Goal: Task Accomplishment & Management: Use online tool/utility

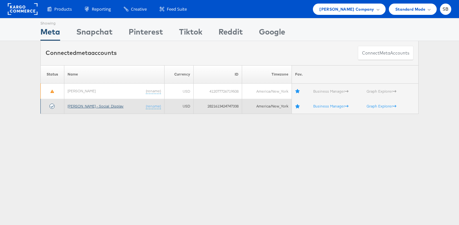
click at [94, 106] on link "[PERSON_NAME] - Social_Display" at bounding box center [96, 106] width 56 height 5
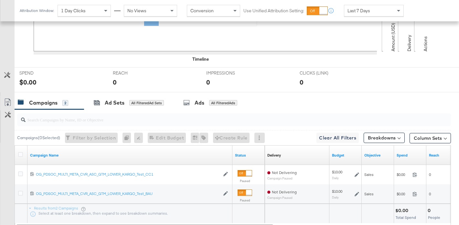
scroll to position [232, 0]
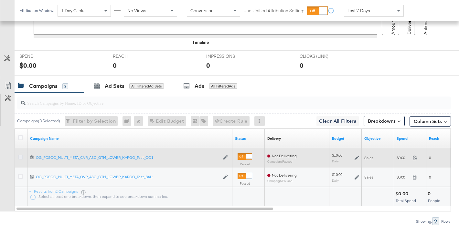
click at [21, 157] on icon at bounding box center [20, 157] width 5 height 5
click at [0, 0] on input "checkbox" at bounding box center [0, 0] width 0 height 0
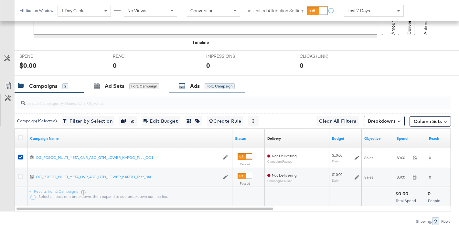
click at [204, 87] on div "Ads for 1 Campaign" at bounding box center [207, 85] width 56 height 7
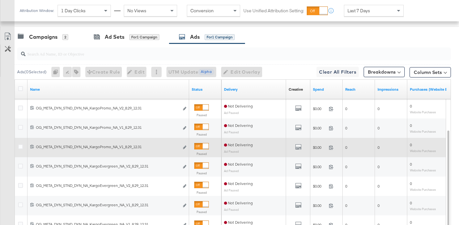
scroll to position [281, 0]
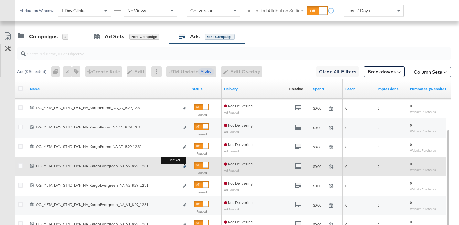
click at [184, 166] on icon "link" at bounding box center [184, 167] width 3 height 4
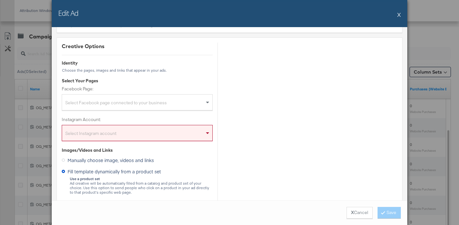
scroll to position [46, 0]
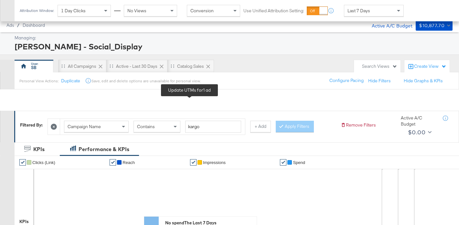
scroll to position [251, 0]
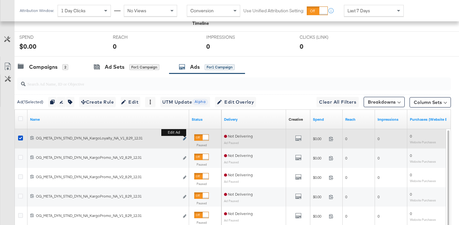
click at [184, 138] on icon "link" at bounding box center [184, 139] width 3 height 4
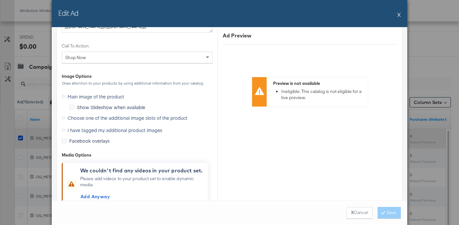
scroll to position [621, 0]
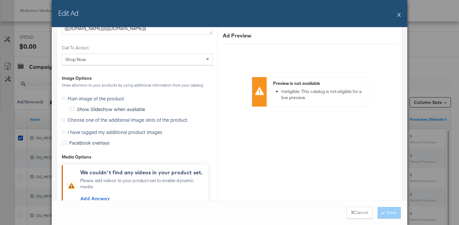
click at [119, 122] on span "Choose one of the additional image slots of the product" at bounding box center [128, 120] width 120 height 6
click at [0, 0] on input "Choose one of the additional image slots of the product" at bounding box center [0, 0] width 0 height 0
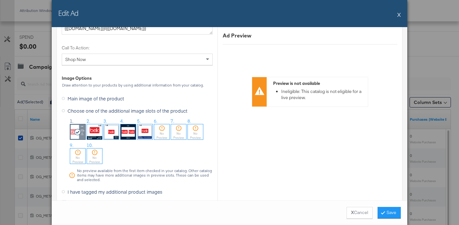
click at [399, 16] on button "X" at bounding box center [399, 14] width 4 height 13
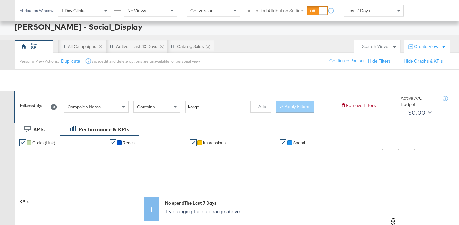
scroll to position [0, 0]
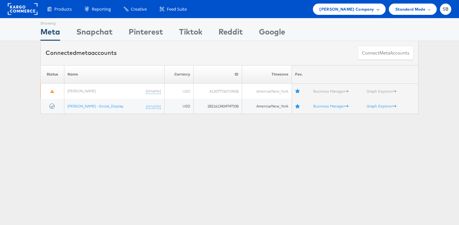
click at [349, 8] on span "[PERSON_NAME] Company" at bounding box center [346, 9] width 55 height 7
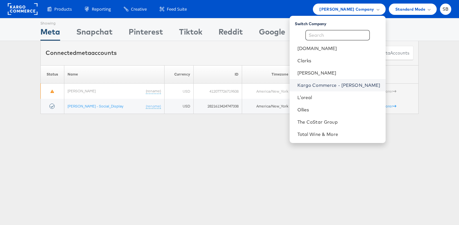
click at [343, 83] on link "Kargo Commerce - [PERSON_NAME]" at bounding box center [338, 85] width 83 height 6
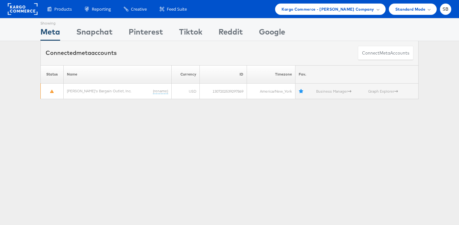
click at [341, 17] on div "Products Product Catalogs Enhance Your Product Catalog, Map Them to Publishers,…" at bounding box center [229, 9] width 459 height 18
click at [316, 8] on span "Kargo Commerce - Sydnee Burke Company" at bounding box center [327, 9] width 93 height 7
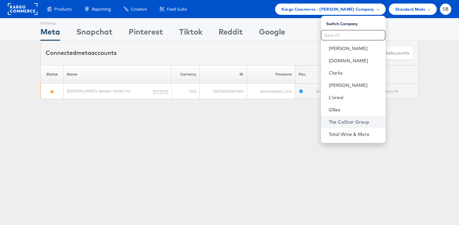
click at [342, 121] on link "The CoStar Group" at bounding box center [354, 122] width 52 height 6
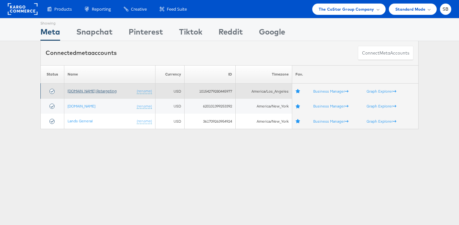
click at [105, 90] on link "[DOMAIN_NAME] Retargeting" at bounding box center [92, 91] width 49 height 5
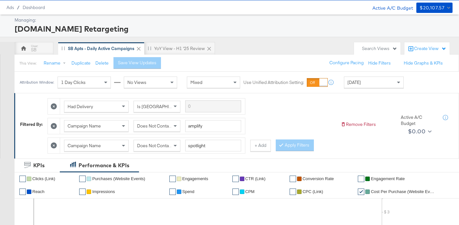
scroll to position [26, 0]
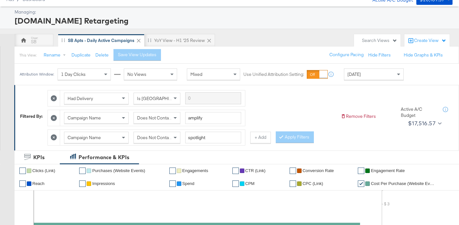
click at [381, 72] on div "Today" at bounding box center [373, 74] width 59 height 11
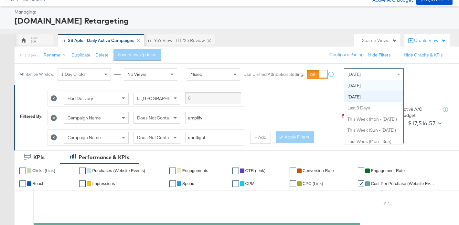
scroll to position [0, 0]
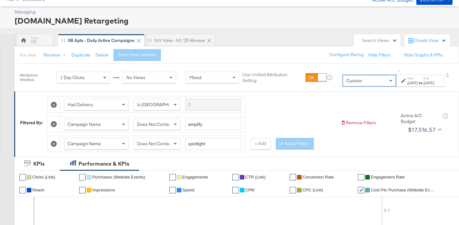
click at [407, 79] on label "Start:" at bounding box center [412, 78] width 11 height 4
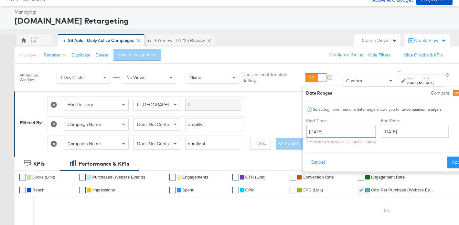
click at [306, 133] on input "August 29th 2025" at bounding box center [341, 132] width 70 height 12
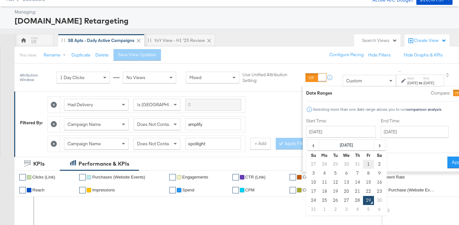
click at [363, 164] on td "1" at bounding box center [368, 164] width 11 height 9
type input "August 1st 2025"
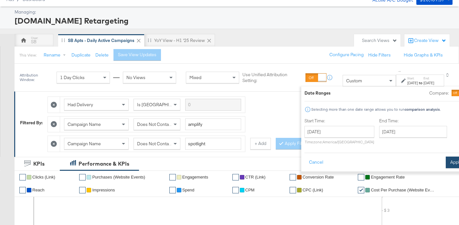
click at [445, 163] on button "Apply" at bounding box center [455, 163] width 20 height 12
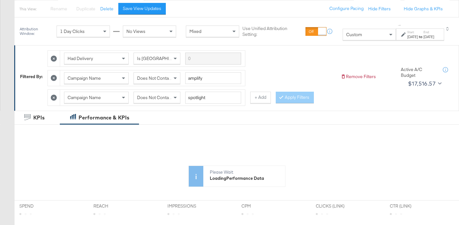
scroll to position [72, 0]
click at [261, 98] on button "+ Add" at bounding box center [260, 98] width 21 height 12
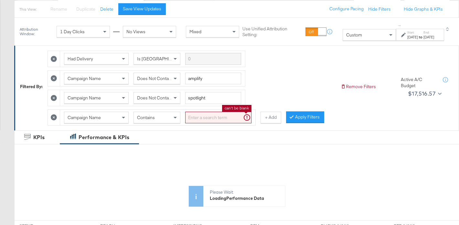
click at [201, 118] on input "search" at bounding box center [218, 118] width 66 height 12
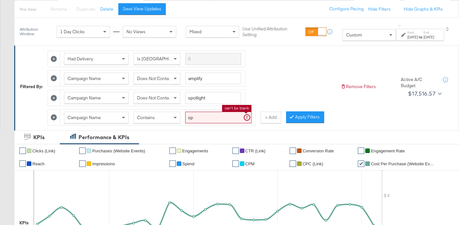
type input "s"
click at [82, 118] on span "Campaign Name" at bounding box center [84, 118] width 33 height 6
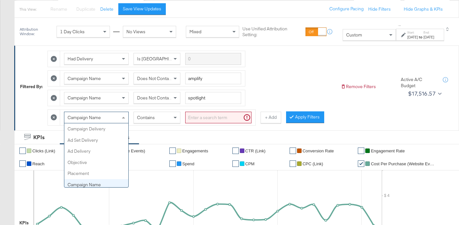
scroll to position [56, 0]
type input "ad s"
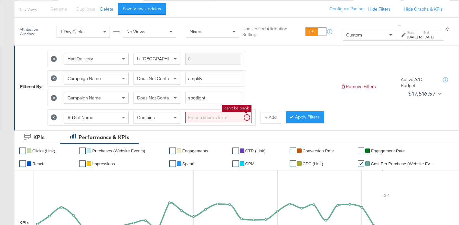
click at [203, 115] on input "search" at bounding box center [218, 118] width 66 height 12
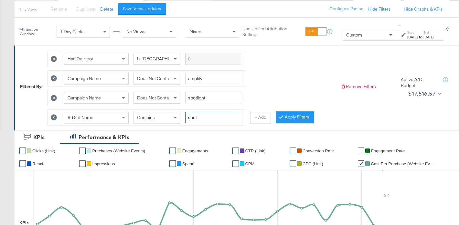
type input "spot"
click at [96, 120] on div "Ad Set Name" at bounding box center [96, 117] width 64 height 11
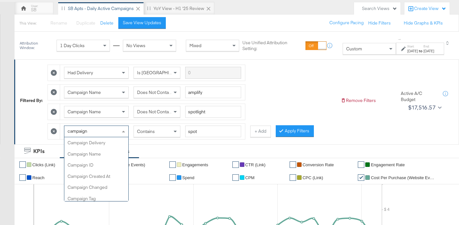
type input "campaign"
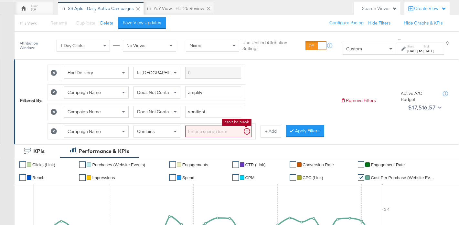
click at [215, 130] on input "search" at bounding box center [218, 132] width 66 height 12
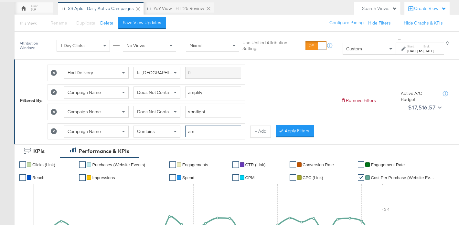
type input "a"
type input "spot"
click at [298, 133] on button "Apply Filters" at bounding box center [295, 131] width 38 height 12
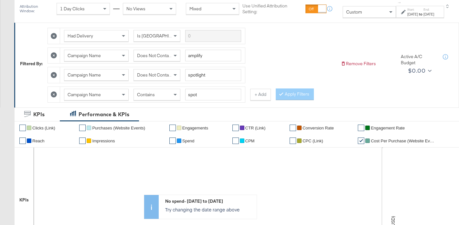
scroll to position [60, 0]
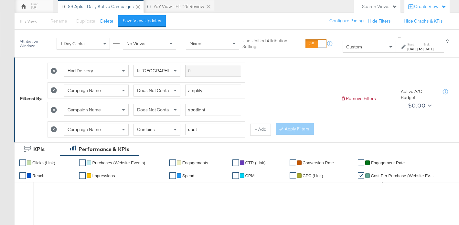
click at [53, 110] on icon at bounding box center [54, 110] width 6 height 6
type input "spot"
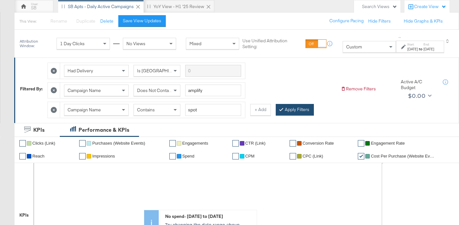
click at [284, 109] on button "Apply Filters" at bounding box center [295, 110] width 38 height 12
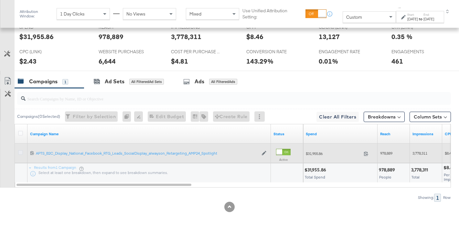
scroll to position [319, 0]
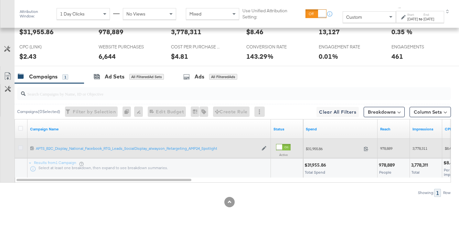
click at [21, 149] on icon at bounding box center [20, 147] width 5 height 5
click at [0, 0] on input "checkbox" at bounding box center [0, 0] width 0 height 0
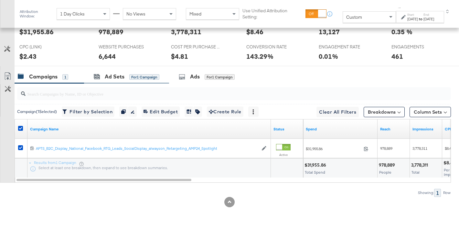
click at [126, 80] on div "Ad Sets for 1 Campaign" at bounding box center [126, 77] width 85 height 14
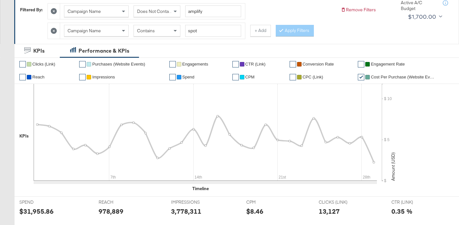
scroll to position [70, 0]
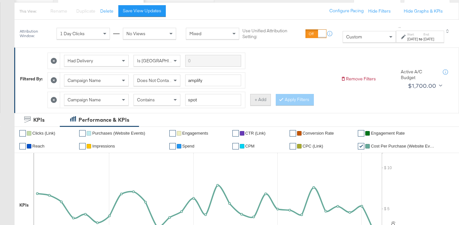
click at [257, 101] on button "+ Add" at bounding box center [260, 100] width 21 height 12
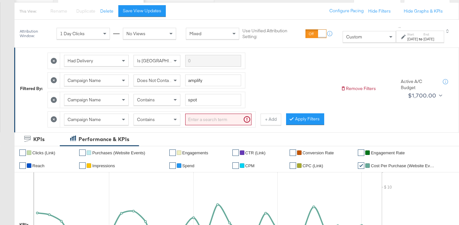
click at [95, 120] on span "Campaign Name" at bounding box center [84, 120] width 33 height 6
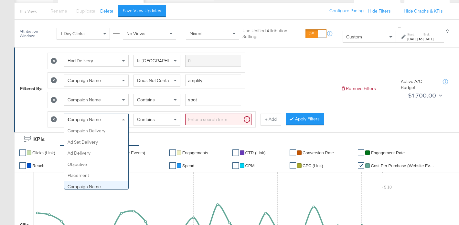
scroll to position [0, 0]
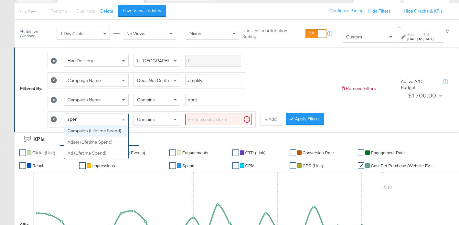
type input "spend"
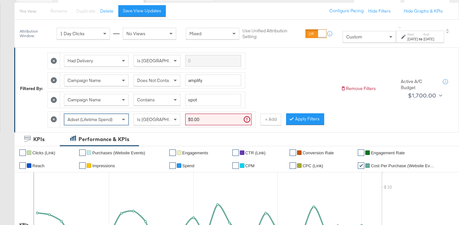
click at [142, 118] on span "Is [GEOGRAPHIC_DATA]" at bounding box center [161, 120] width 49 height 6
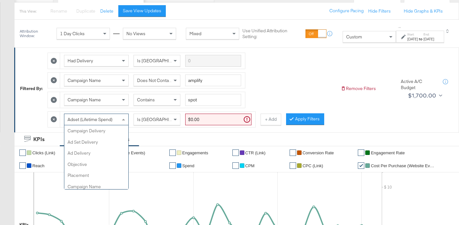
click at [109, 119] on span "Adset (Lifetime Spend)" at bounding box center [90, 120] width 45 height 6
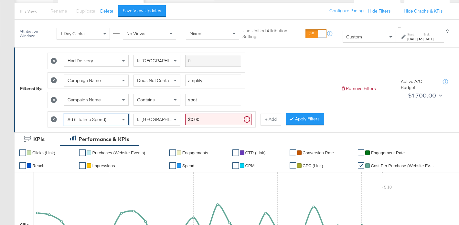
click at [101, 115] on div "Ad (Lifetime Spend)" at bounding box center [96, 119] width 64 height 11
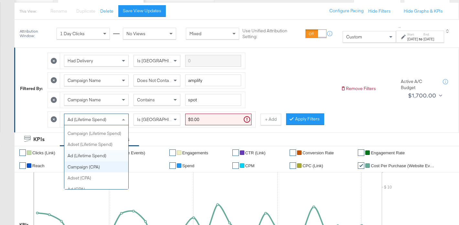
scroll to position [331, 0]
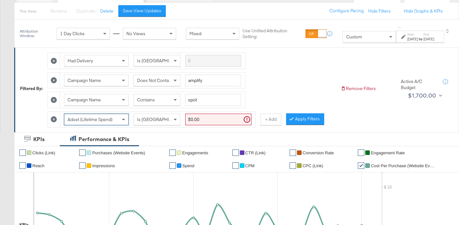
click at [170, 119] on div "Is [GEOGRAPHIC_DATA]" at bounding box center [157, 119] width 46 height 11
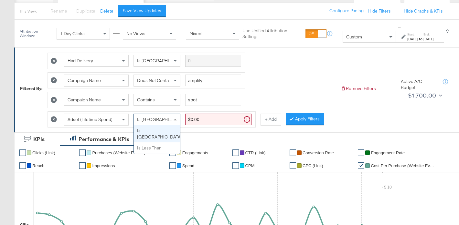
click at [201, 120] on input "$0.00" at bounding box center [218, 120] width 66 height 12
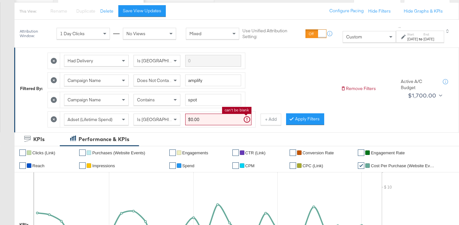
drag, startPoint x: 204, startPoint y: 120, endPoint x: 182, endPoint y: 120, distance: 21.6
click at [182, 120] on div "Adset (Lifetime Spend) Is Greater Than $0.00 can't be blank" at bounding box center [157, 120] width 187 height 12
click at [292, 92] on div "Had Delivery Is Greater Than Campaign Name Does Not Contain amplify Campaign Na…" at bounding box center [191, 88] width 288 height 78
type input "$1.00"
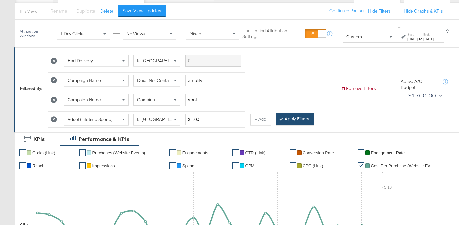
click at [297, 120] on button "Apply Filters" at bounding box center [295, 119] width 38 height 12
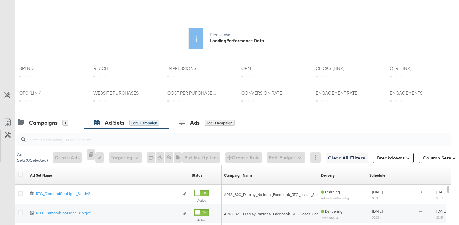
scroll to position [0, 0]
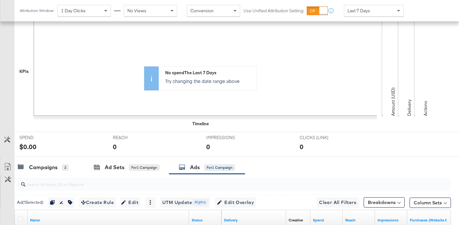
scroll to position [341, 0]
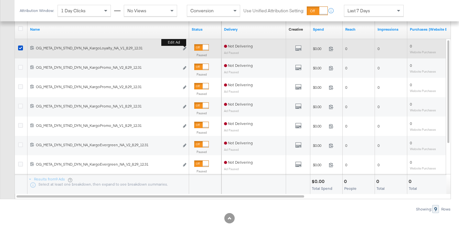
click at [185, 46] on b "Edit ad" at bounding box center [173, 42] width 25 height 7
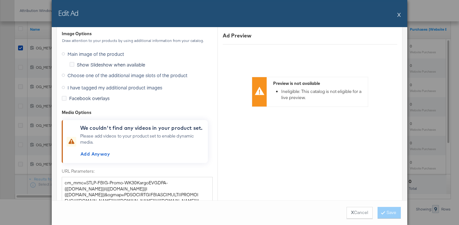
scroll to position [665, 0]
click at [102, 78] on span "Choose one of the additional image slots of the product" at bounding box center [128, 75] width 120 height 6
click at [0, 0] on input "Choose one of the additional image slots of the product" at bounding box center [0, 0] width 0 height 0
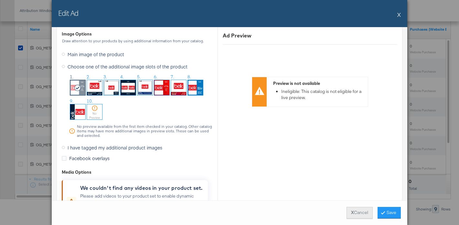
click at [353, 214] on button "X Cancel" at bounding box center [359, 213] width 26 height 12
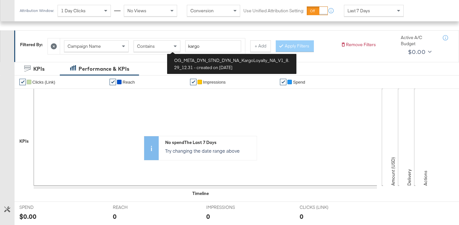
scroll to position [0, 0]
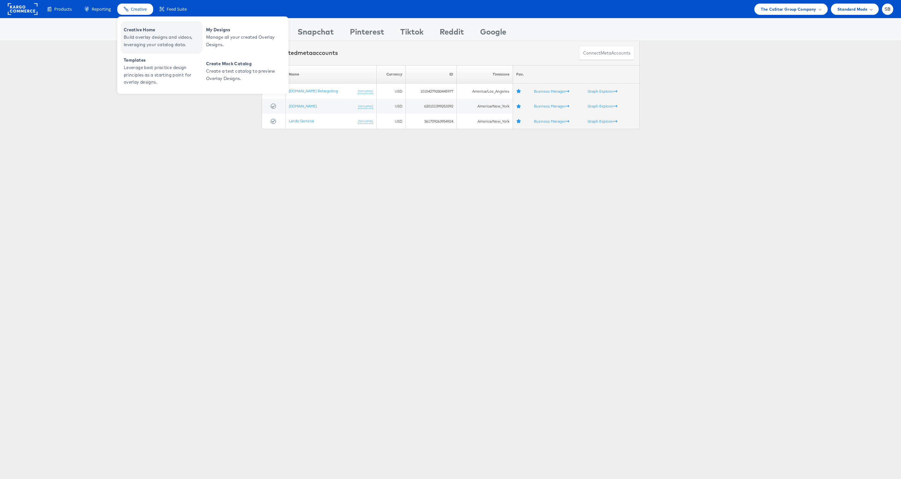
click at [152, 40] on span "Build overlay designs and videos, leveraging your catalog data." at bounding box center [163, 41] width 78 height 15
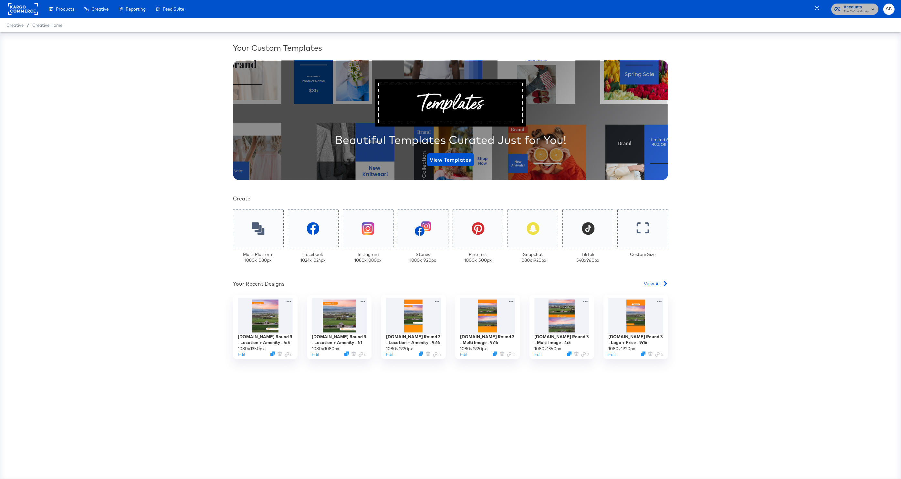
click at [839, 10] on icon "button" at bounding box center [837, 9] width 6 height 6
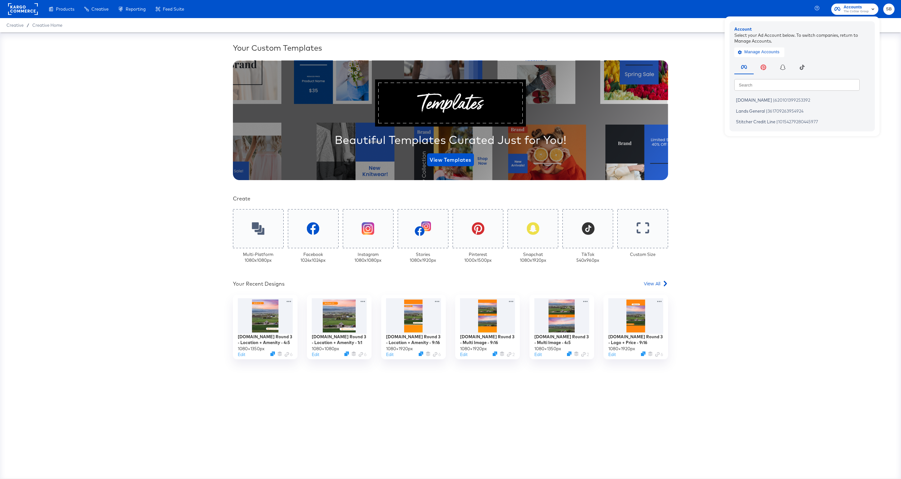
click at [32, 5] on rect at bounding box center [23, 9] width 30 height 12
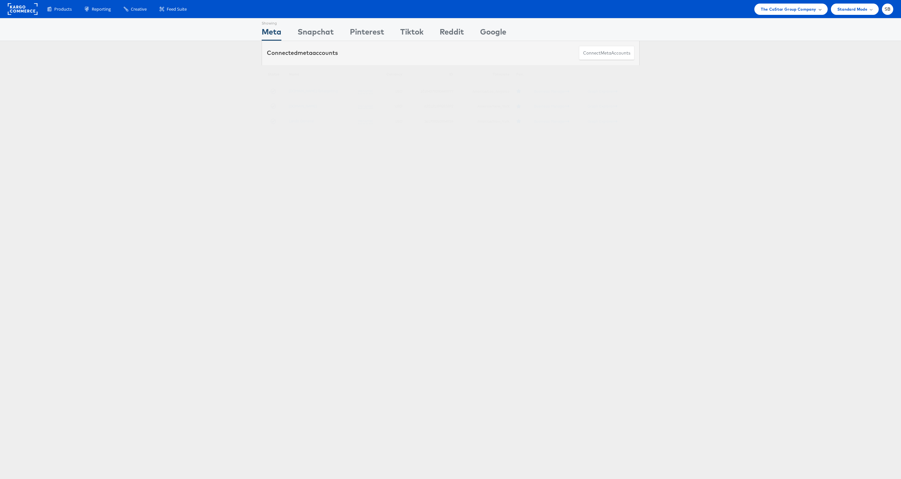
click at [780, 13] on div "The CoStar Group Company" at bounding box center [790, 9] width 73 height 11
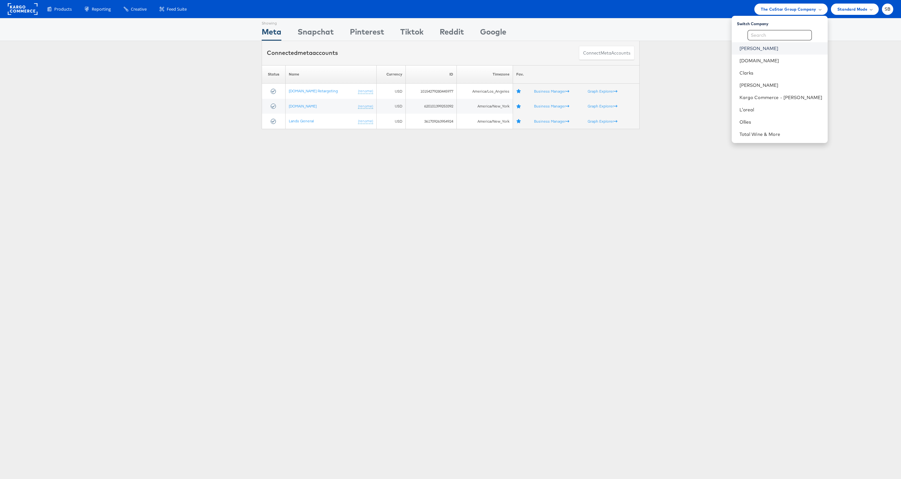
click at [764, 46] on link "Belk" at bounding box center [780, 48] width 83 height 6
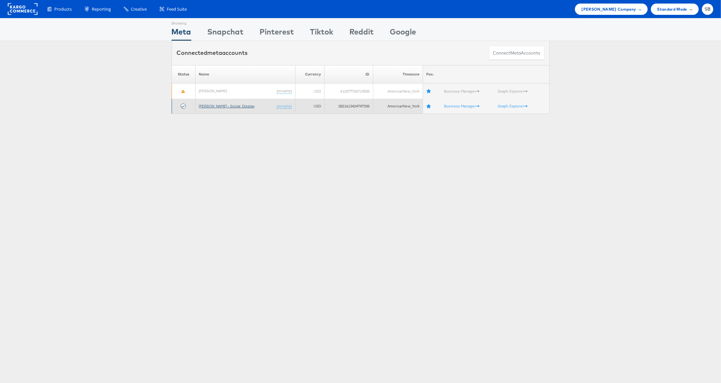
click at [208, 107] on link "[PERSON_NAME] - Social_Display" at bounding box center [227, 106] width 56 height 5
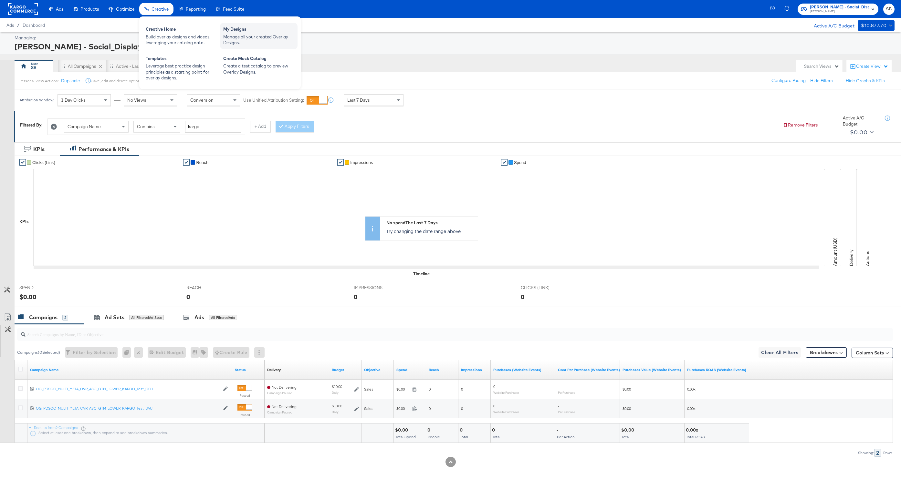
click at [270, 40] on div "Manage all your created Overlay Designs." at bounding box center [258, 40] width 71 height 12
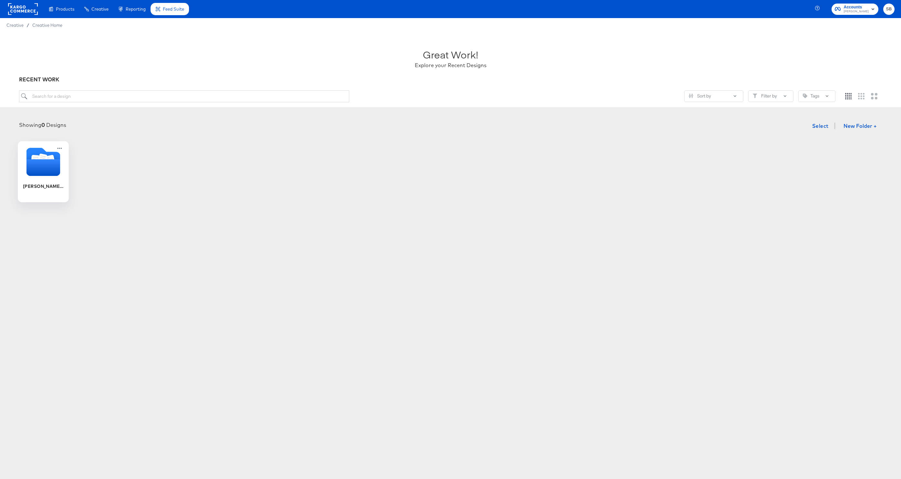
click at [48, 169] on icon "Folder" at bounding box center [43, 167] width 34 height 17
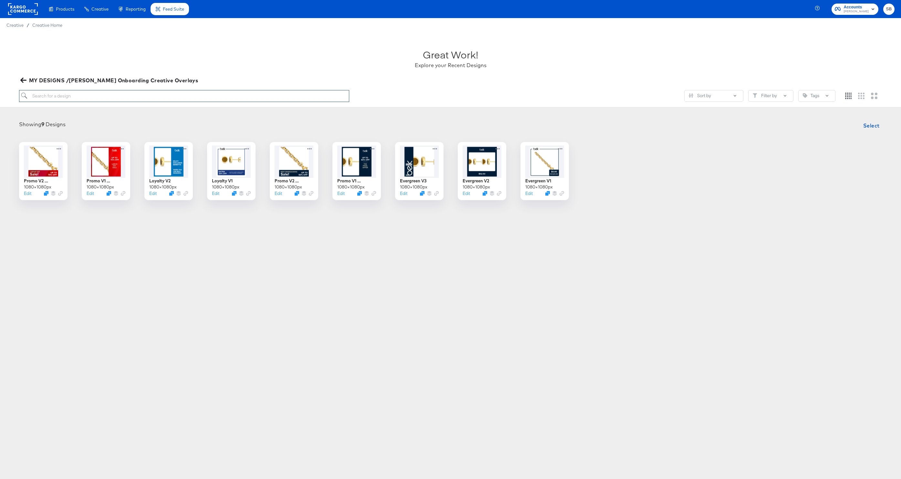
click at [78, 98] on input "search" at bounding box center [184, 96] width 330 height 12
type input "promo"
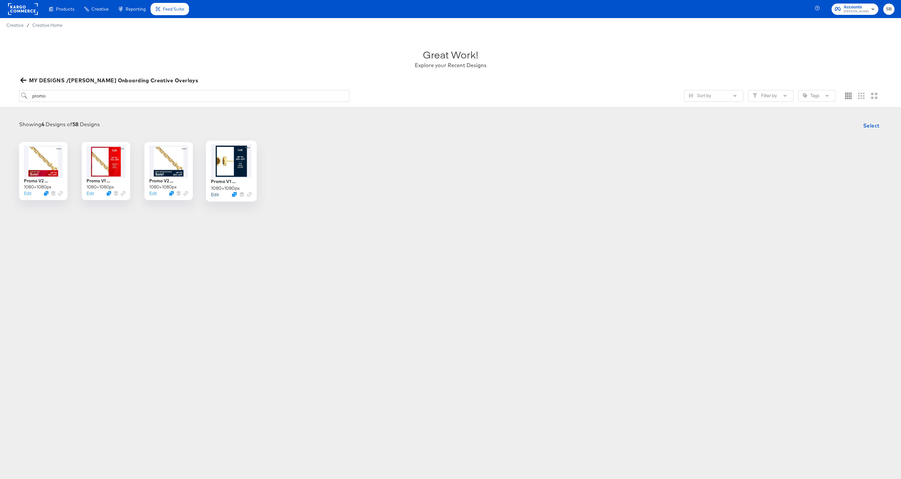
click at [212, 195] on button "Edit" at bounding box center [215, 195] width 8 height 6
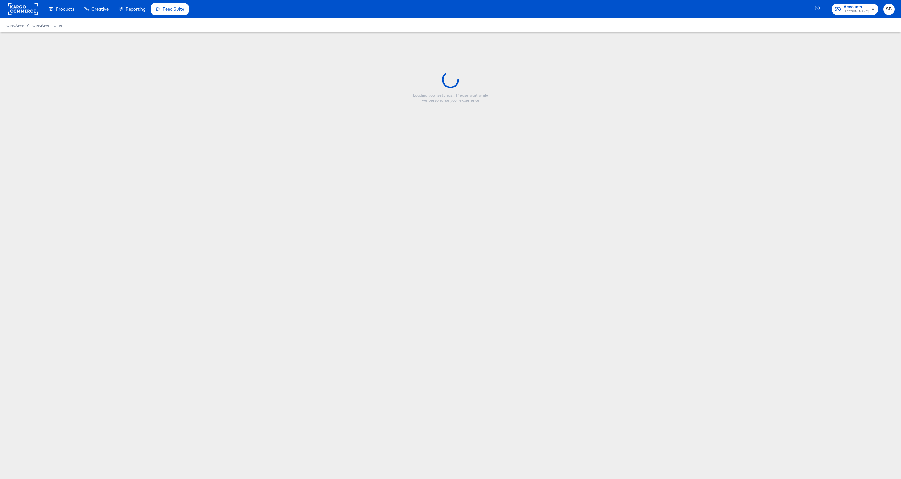
type input "Promo V1 Evergreen"
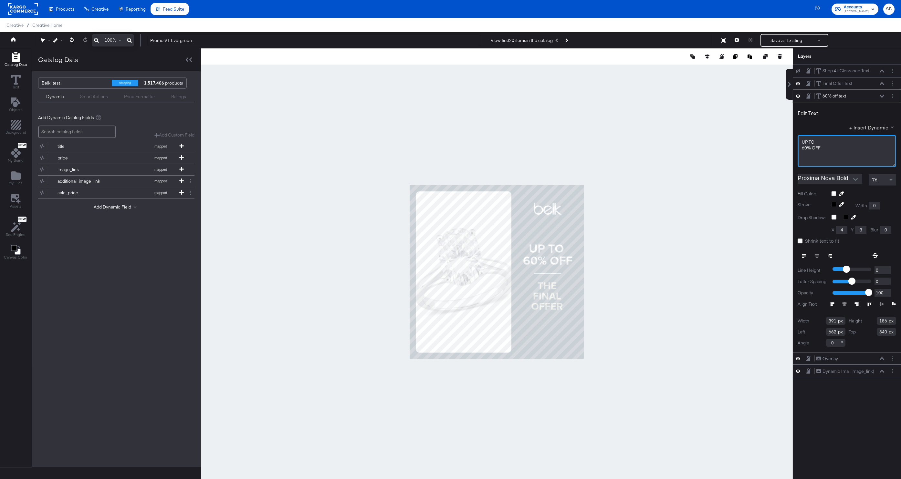
drag, startPoint x: 805, startPoint y: 147, endPoint x: 805, endPoint y: 156, distance: 9.7
click at [805, 147] on span "60% ﻿OFF" at bounding box center [811, 148] width 19 height 6
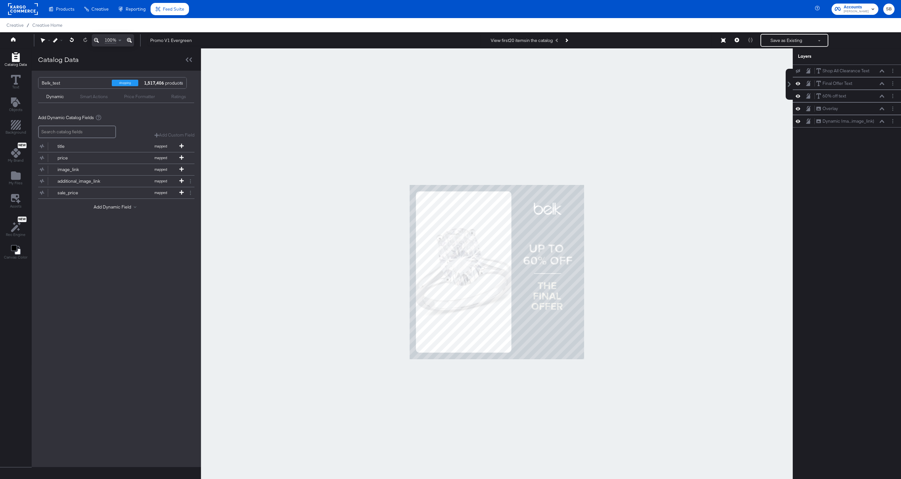
click at [592, 118] on div at bounding box center [497, 271] width 592 height 447
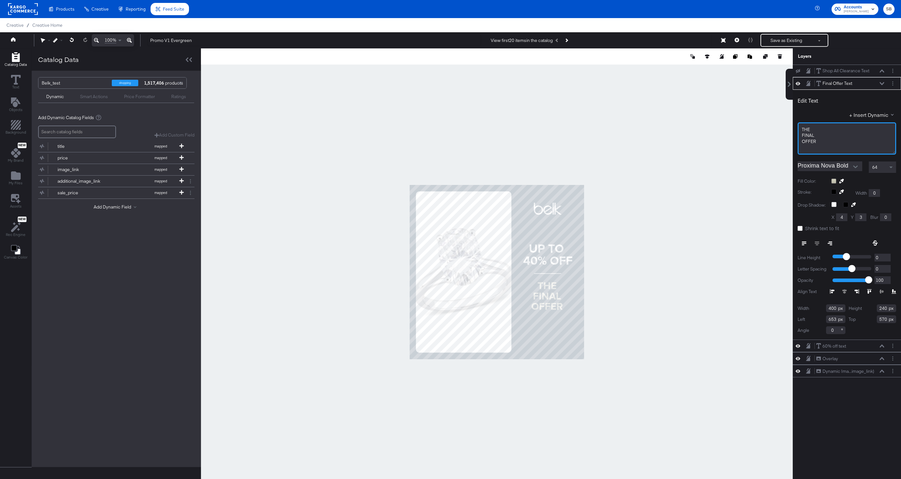
drag, startPoint x: 818, startPoint y: 141, endPoint x: 802, endPoint y: 129, distance: 20.2
click at [802, 129] on div "THE FINAL OFFER﻿" at bounding box center [846, 138] width 99 height 32
click at [827, 127] on div "T" at bounding box center [846, 129] width 91 height 6
click at [676, 134] on div at bounding box center [497, 271] width 592 height 447
click at [809, 136] on span "FINAL" at bounding box center [808, 135] width 12 height 6
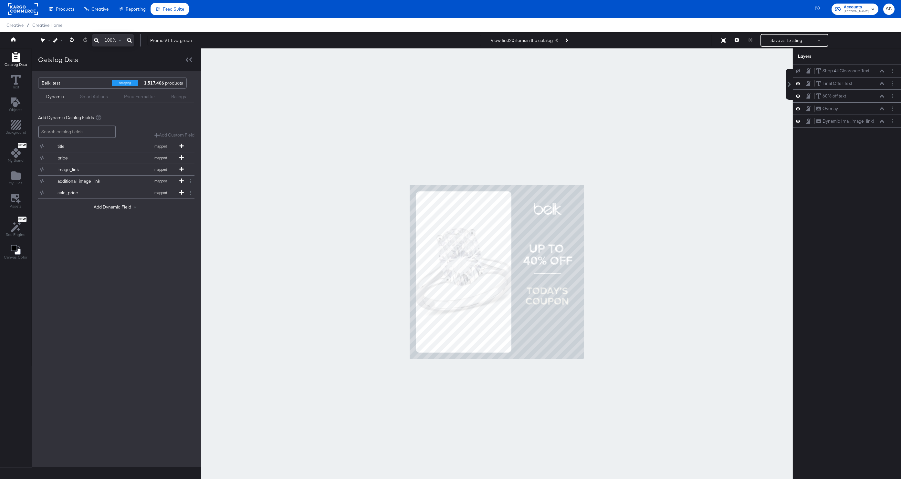
click at [558, 151] on div at bounding box center [497, 271] width 592 height 447
click at [790, 39] on button "Save as Existing" at bounding box center [786, 41] width 50 height 12
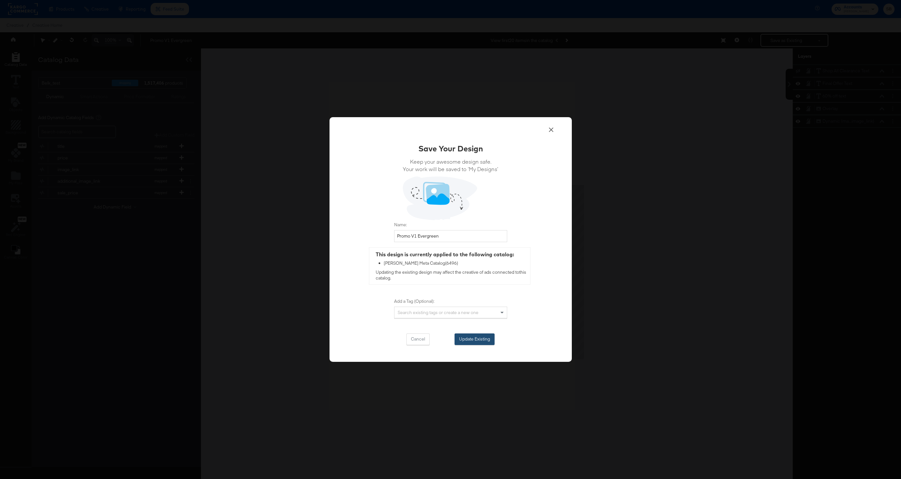
click at [477, 341] on button "Update Existing" at bounding box center [474, 340] width 40 height 12
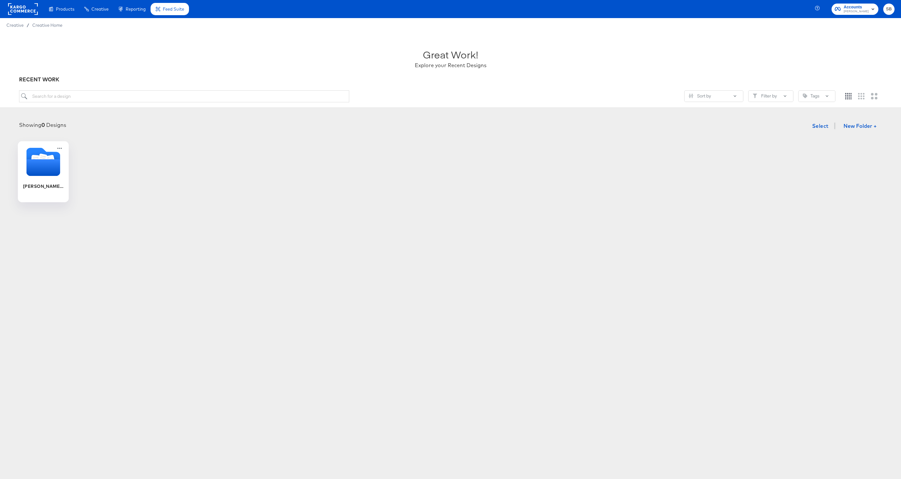
click at [34, 168] on icon "Folder" at bounding box center [43, 167] width 34 height 17
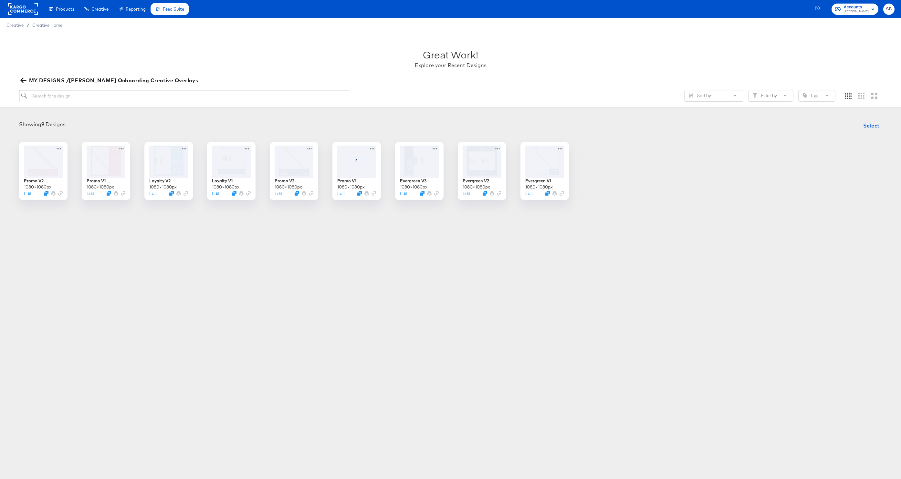
click at [87, 98] on input "search" at bounding box center [184, 96] width 330 height 12
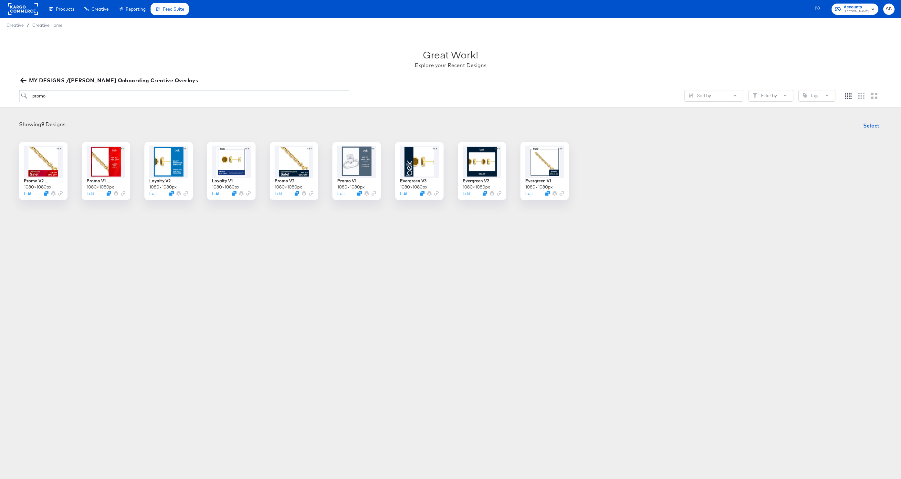
type input "promo"
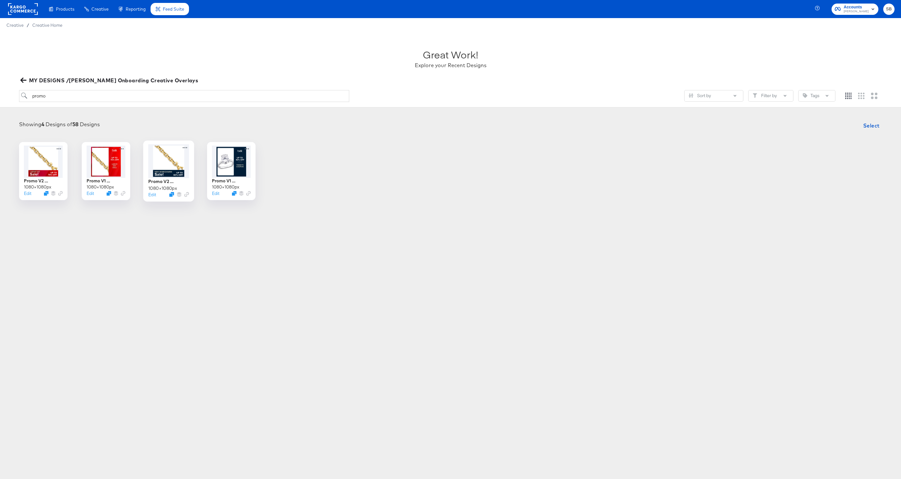
click at [158, 156] on div at bounding box center [168, 161] width 41 height 34
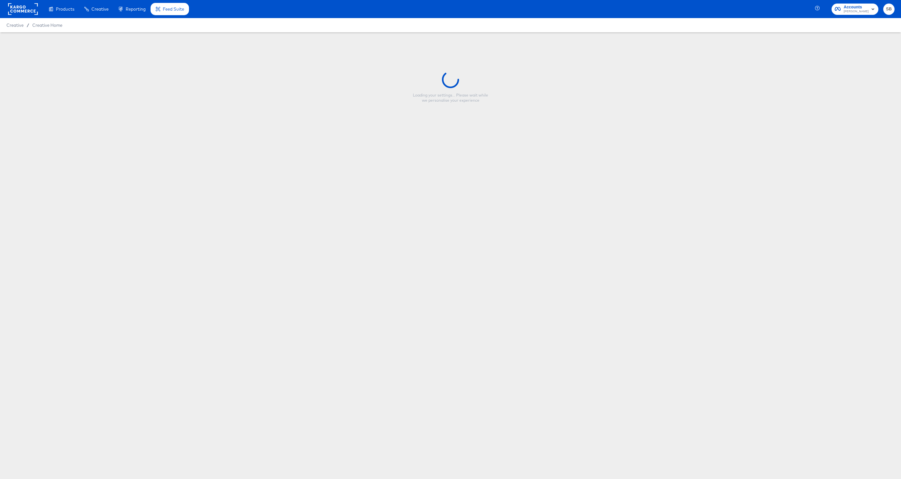
type input "Promo V2 Evergreen"
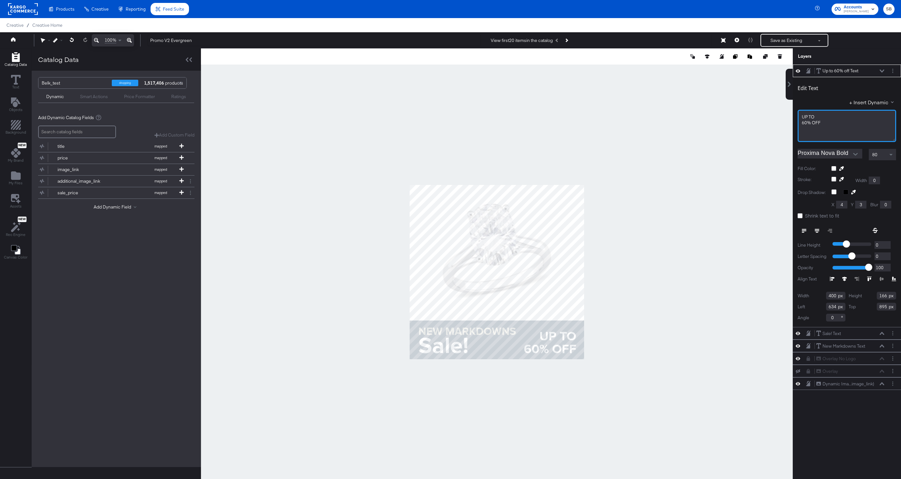
click at [805, 123] on span "60% ﻿OFF" at bounding box center [811, 123] width 19 height 6
click at [360, 310] on div at bounding box center [497, 271] width 592 height 447
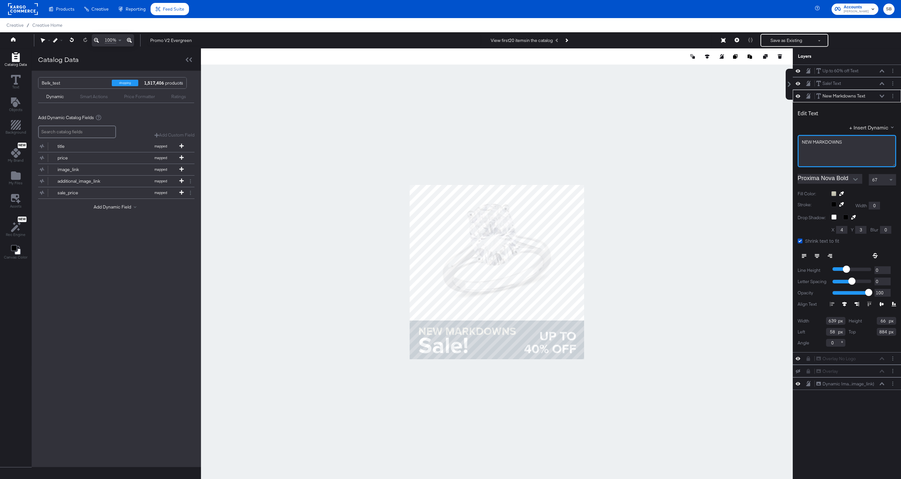
click at [844, 141] on div "NEW ﻿MARKDOWNS" at bounding box center [847, 142] width 90 height 6
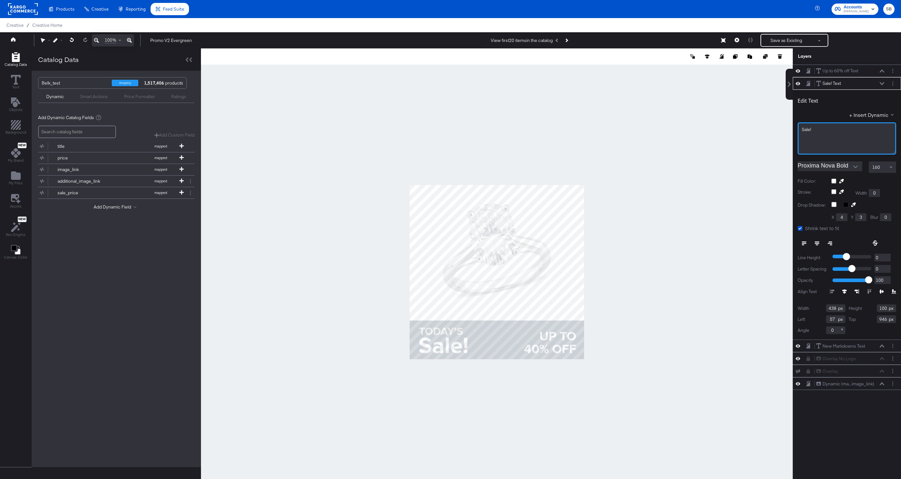
click at [818, 128] on div "Sale!" at bounding box center [847, 130] width 90 height 6
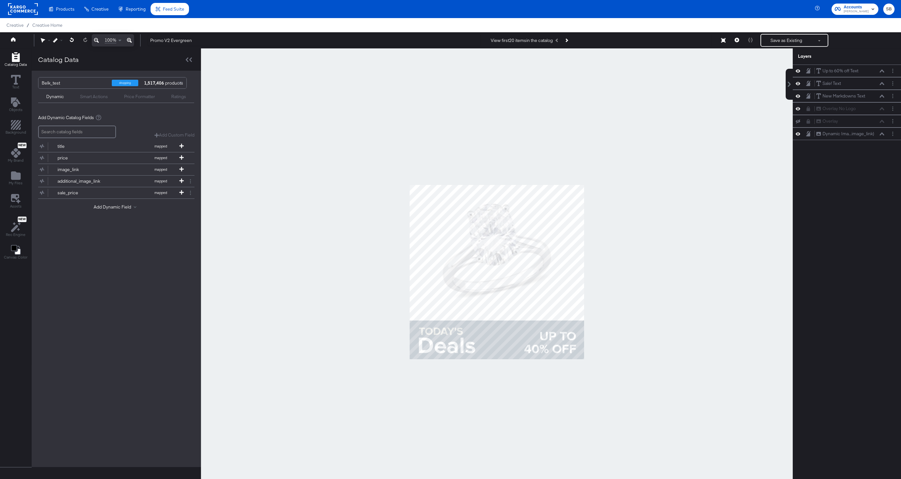
click at [580, 130] on div at bounding box center [497, 271] width 592 height 447
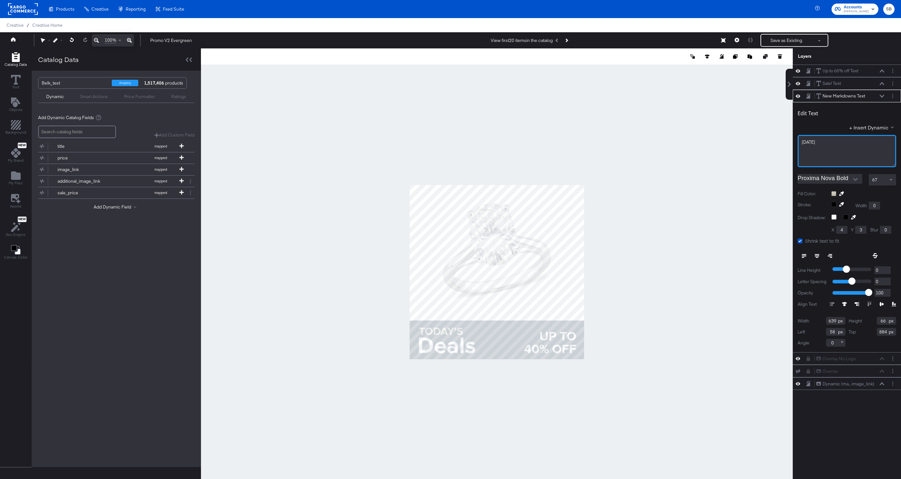
click at [826, 141] on div "TODAY'S﻿" at bounding box center [847, 142] width 90 height 6
click at [351, 246] on div at bounding box center [497, 271] width 592 height 447
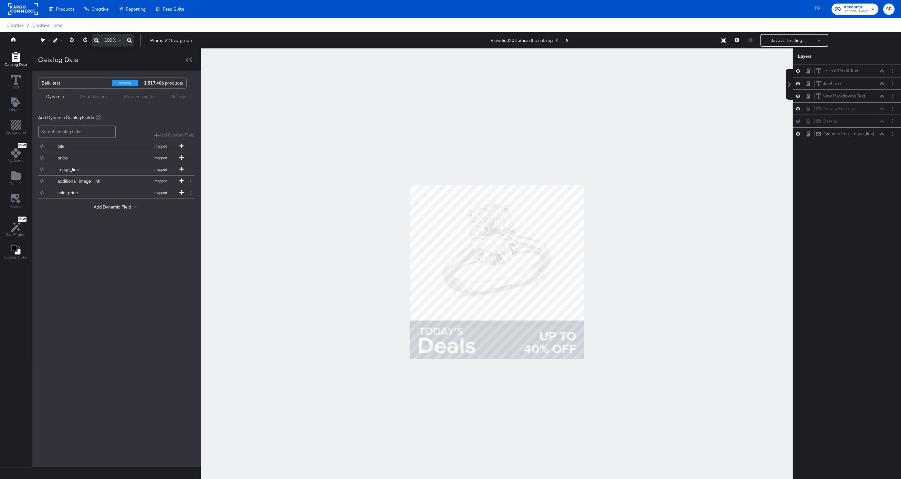
click at [369, 265] on div at bounding box center [497, 271] width 592 height 447
click at [783, 42] on button "Save as Existing" at bounding box center [786, 41] width 50 height 12
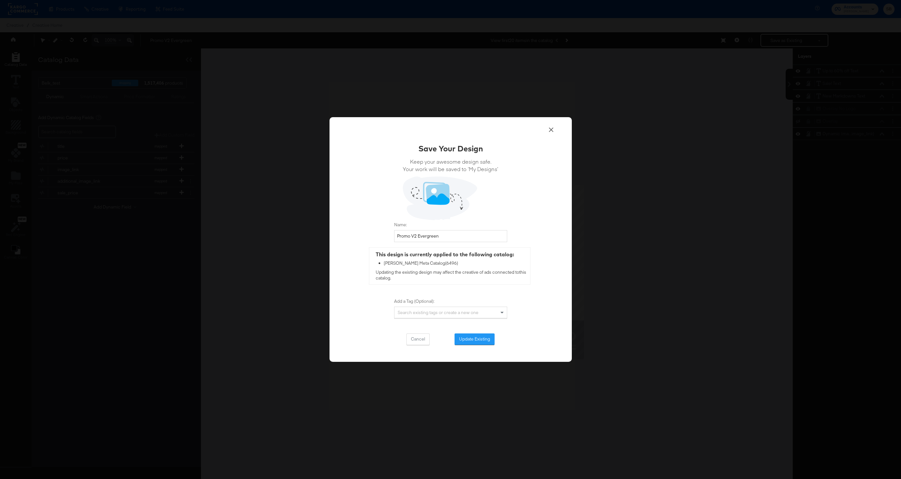
click at [479, 332] on div "Save Your Design Keep your awesome design safe. Your work will be saved to ‘My …" at bounding box center [450, 244] width 113 height 202
click at [478, 338] on button "Update Existing" at bounding box center [474, 340] width 40 height 12
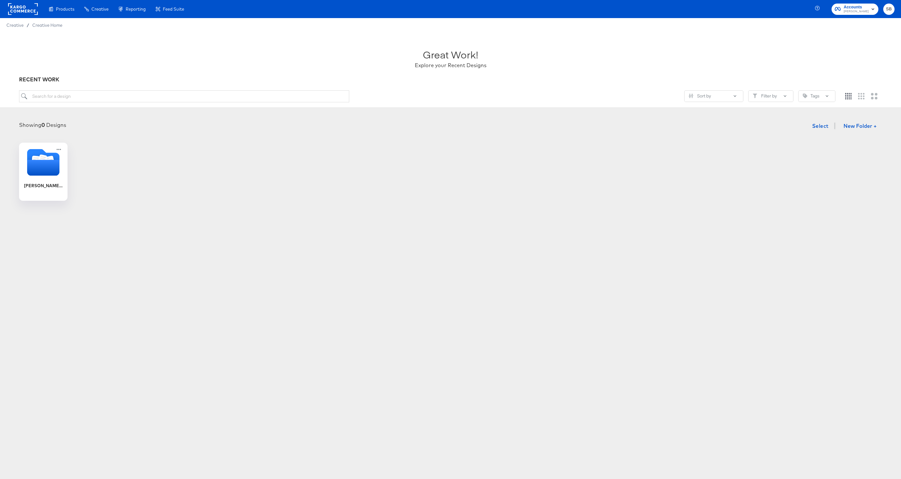
click at [13, 11] on rect at bounding box center [23, 9] width 30 height 12
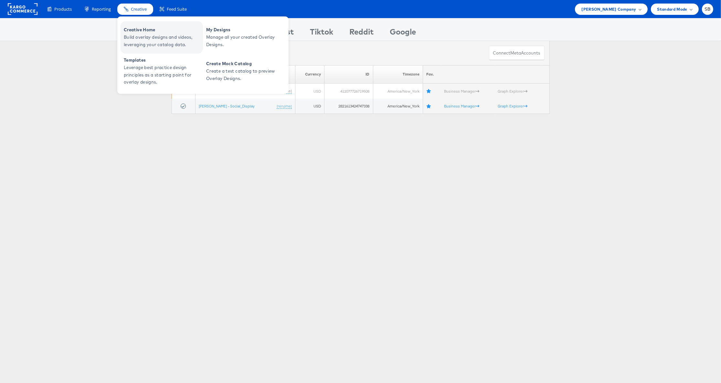
click at [156, 32] on span "Creative Home" at bounding box center [163, 29] width 78 height 7
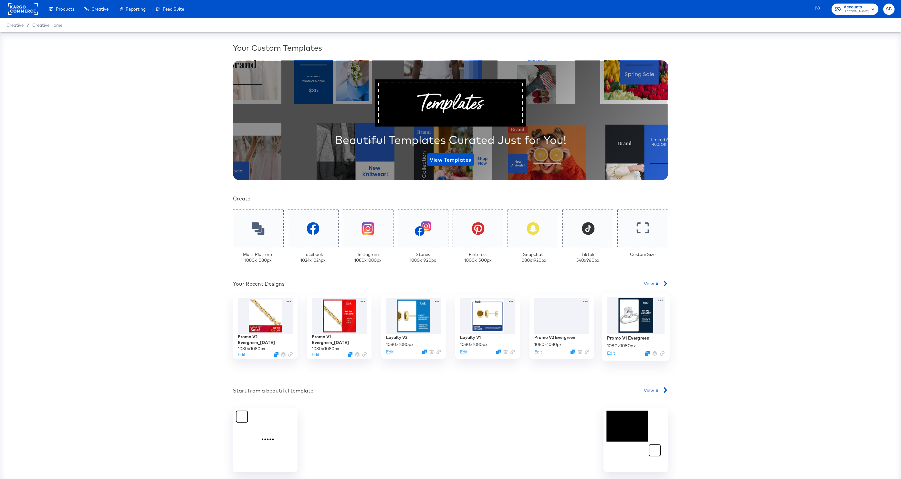
click at [644, 320] on div at bounding box center [636, 315] width 58 height 37
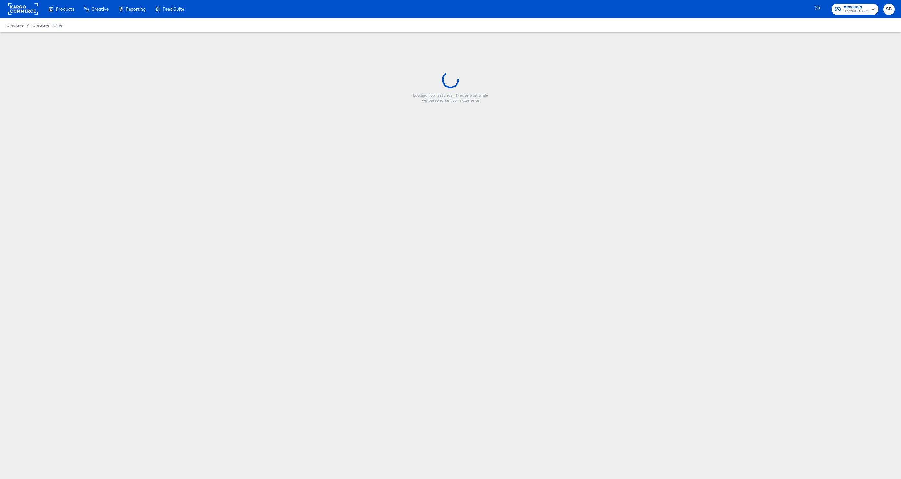
type input "Promo V1 Evergreen"
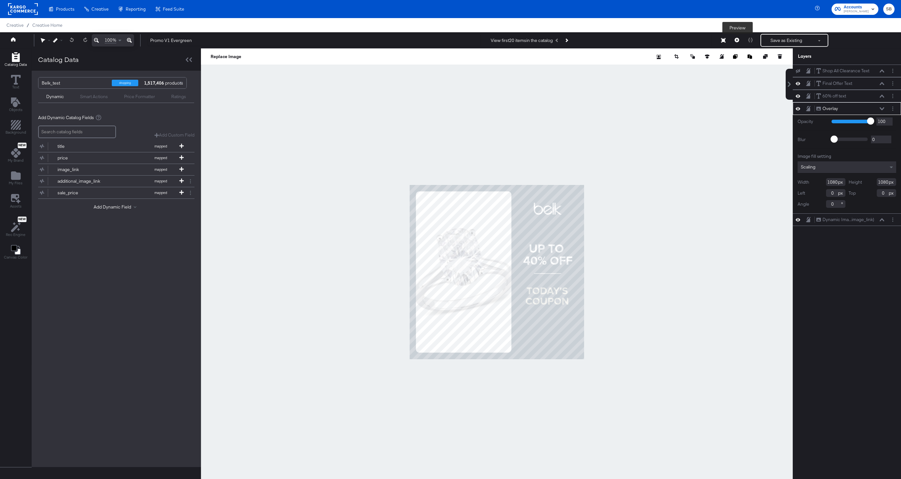
click at [739, 36] on button at bounding box center [737, 40] width 14 height 13
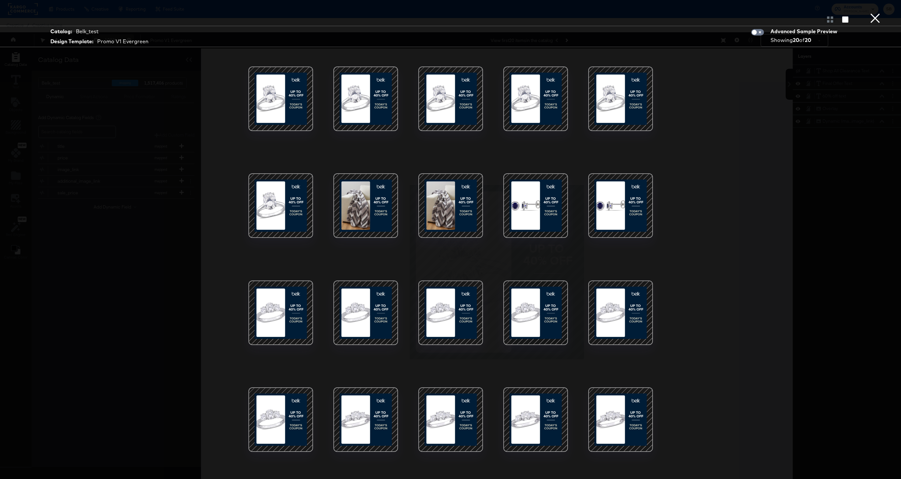
click at [467, 207] on div at bounding box center [450, 205] width 55 height 55
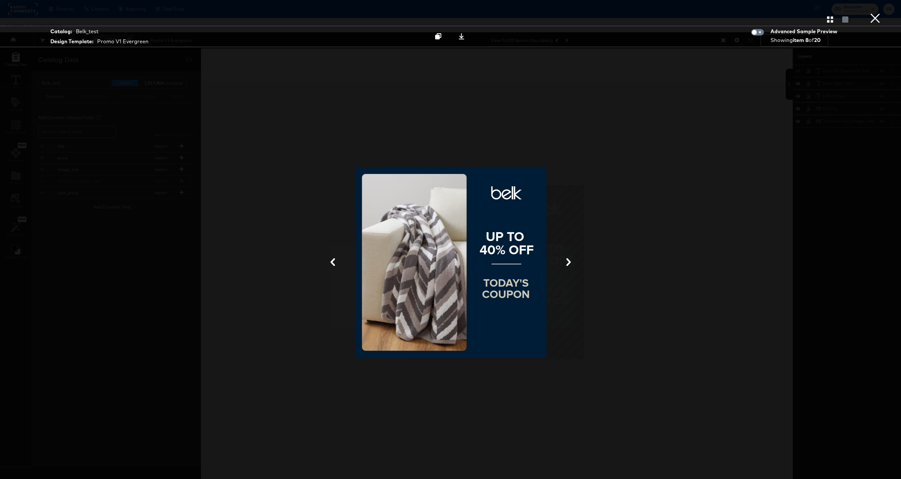
click at [620, 160] on div at bounding box center [450, 262] width 485 height 415
click at [878, 13] on button "×" at bounding box center [875, 6] width 13 height 13
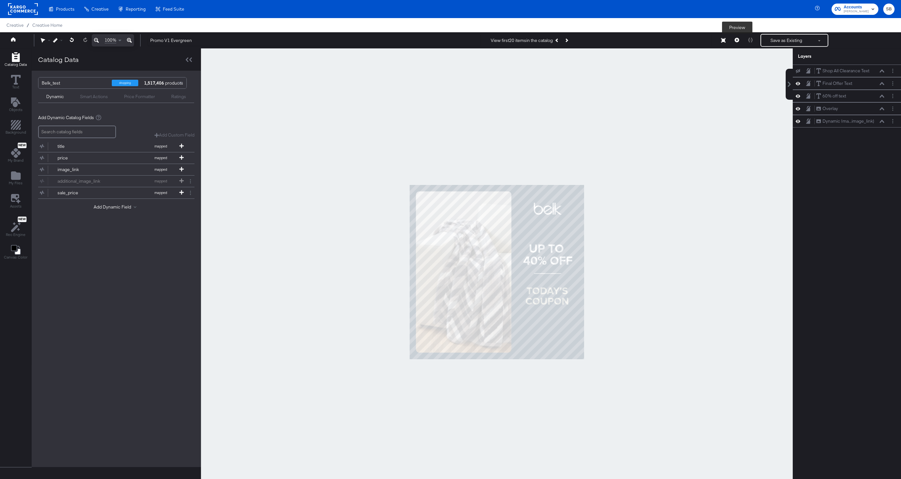
click at [737, 41] on icon at bounding box center [737, 40] width 5 height 5
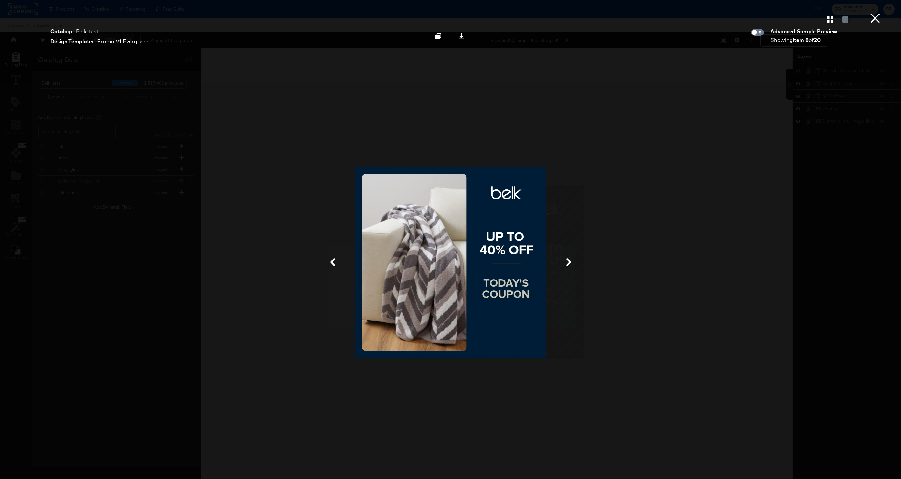
click at [824, 20] on div at bounding box center [450, 19] width 901 height 13
click at [829, 20] on icon "button" at bounding box center [830, 19] width 6 height 6
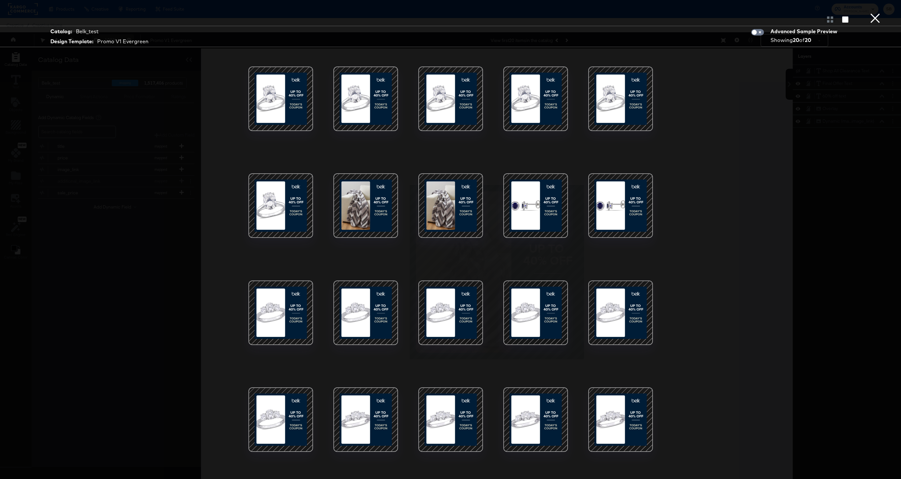
click at [542, 219] on div at bounding box center [535, 205] width 55 height 55
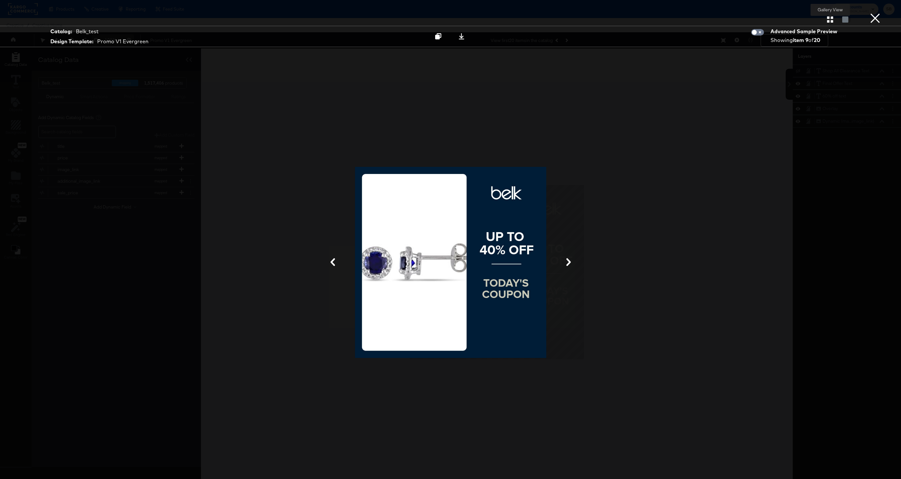
click at [827, 19] on icon "button" at bounding box center [830, 19] width 6 height 6
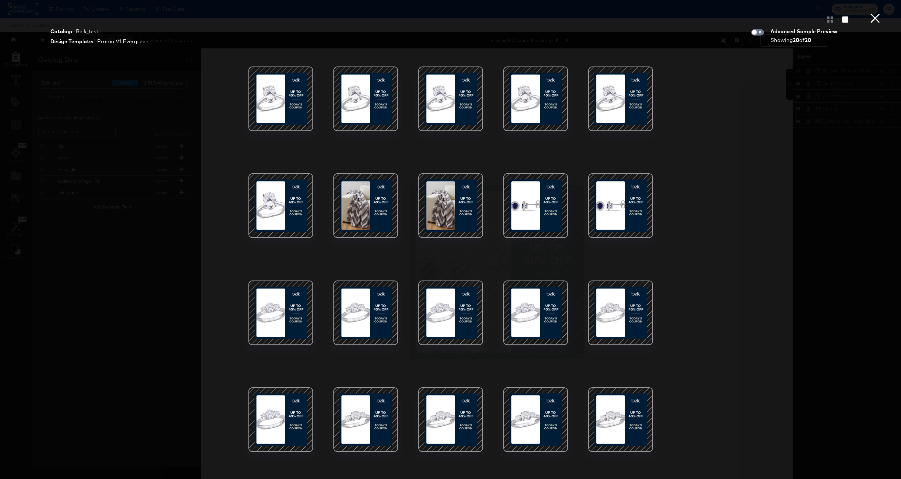
click at [357, 205] on div at bounding box center [365, 205] width 55 height 55
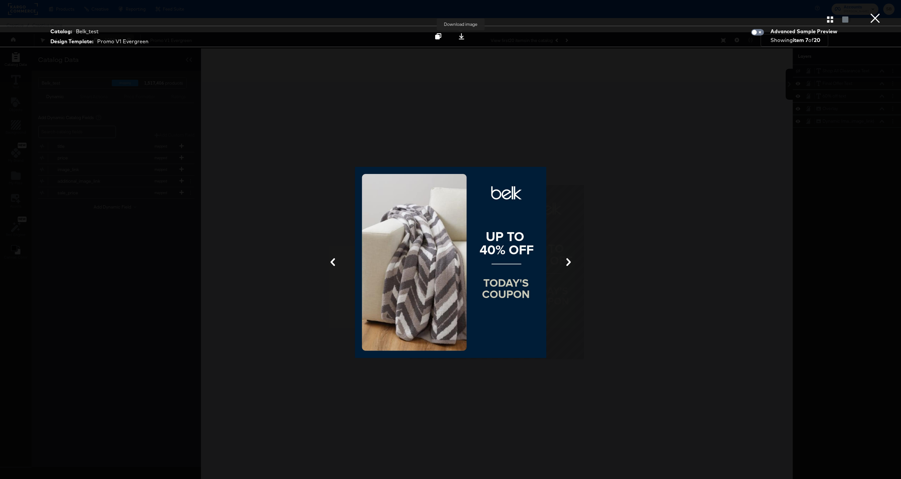
click at [464, 36] on icon at bounding box center [461, 36] width 6 height 6
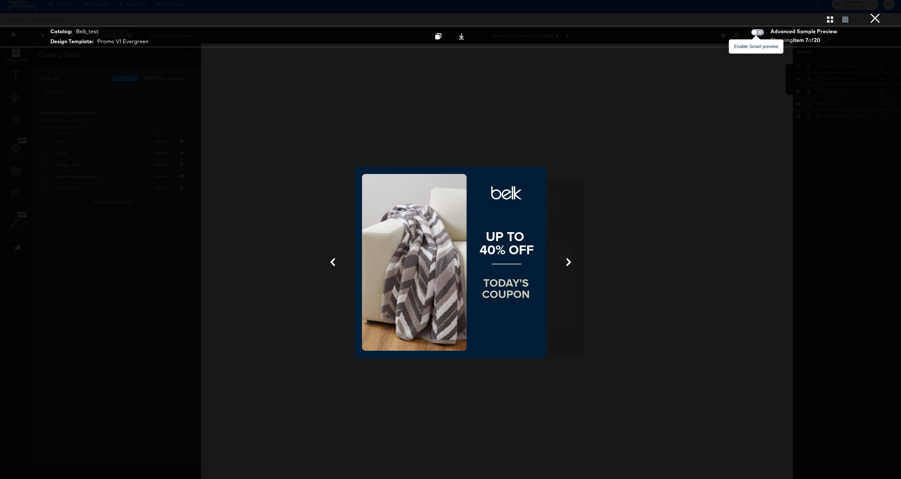
scroll to position [6, 0]
click at [764, 33] on div at bounding box center [756, 36] width 18 height 19
click at [760, 33] on input "checkbox" at bounding box center [754, 34] width 19 height 6
checkbox input "true"
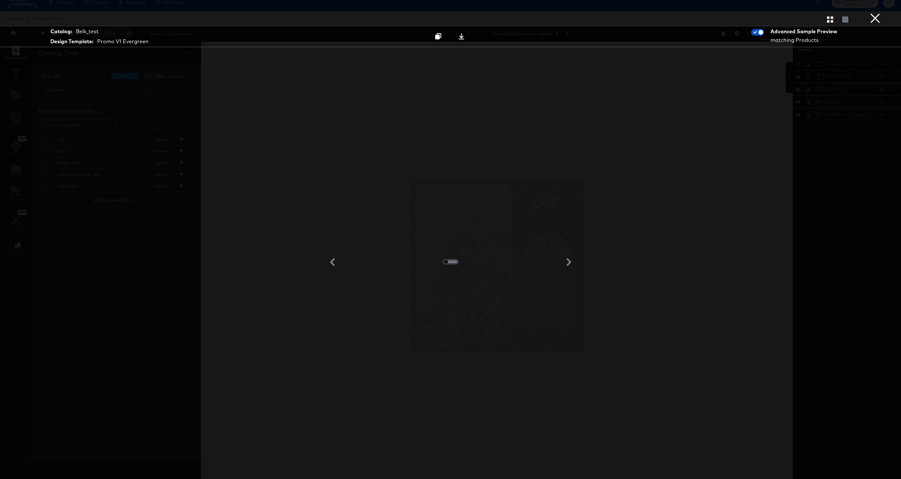
click at [831, 20] on icon "button" at bounding box center [830, 19] width 6 height 6
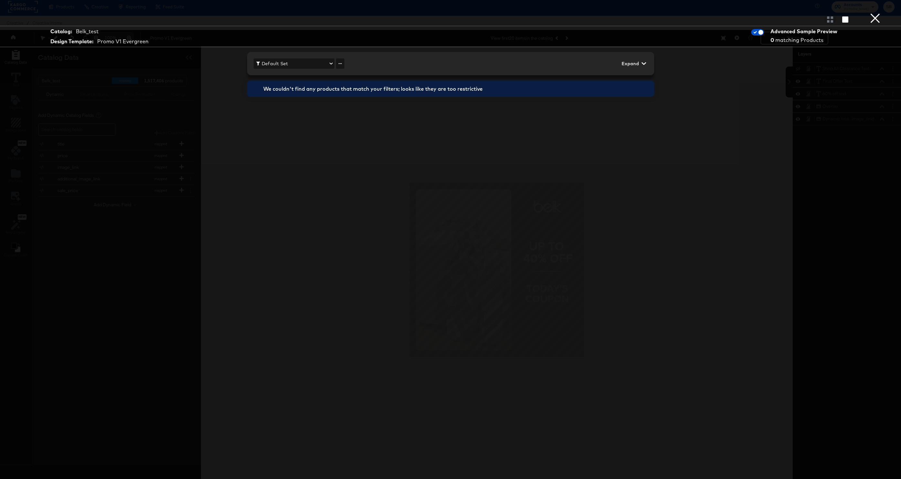
click at [876, 13] on button "×" at bounding box center [875, 6] width 13 height 13
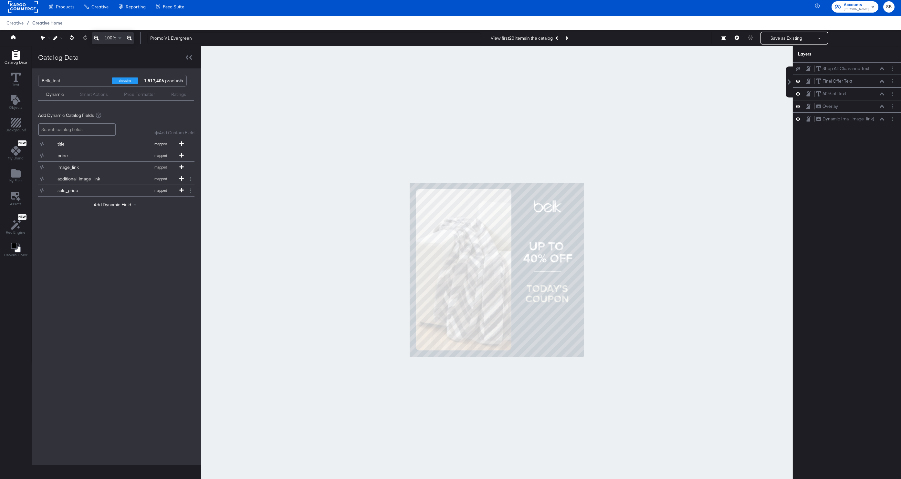
click at [39, 21] on span "Creative Home" at bounding box center [47, 22] width 30 height 5
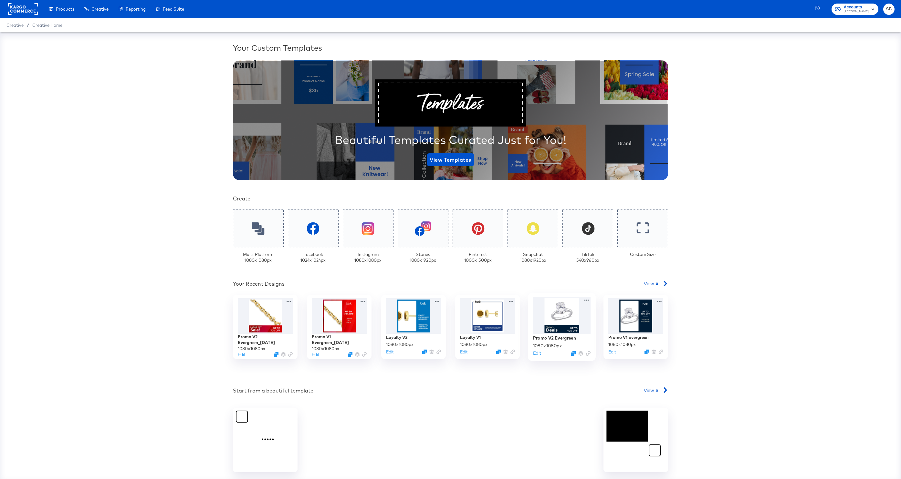
click at [562, 317] on div at bounding box center [562, 315] width 58 height 37
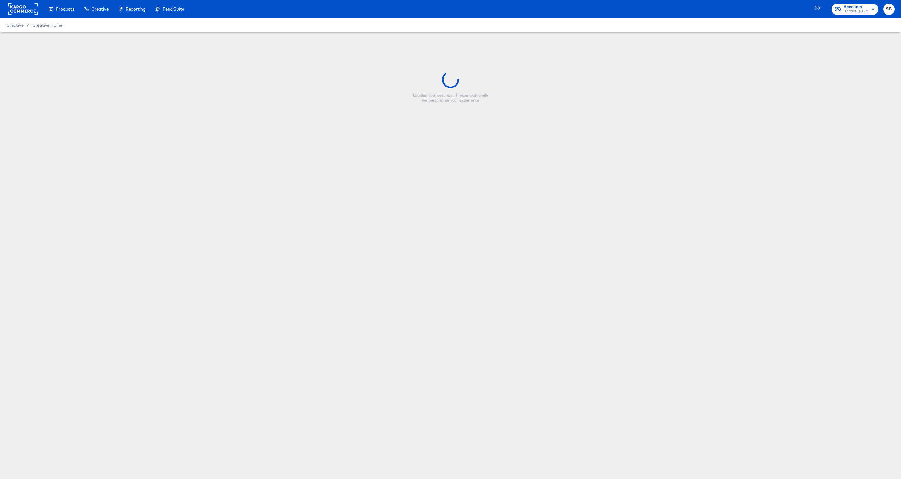
type input "Promo V2 Evergreen"
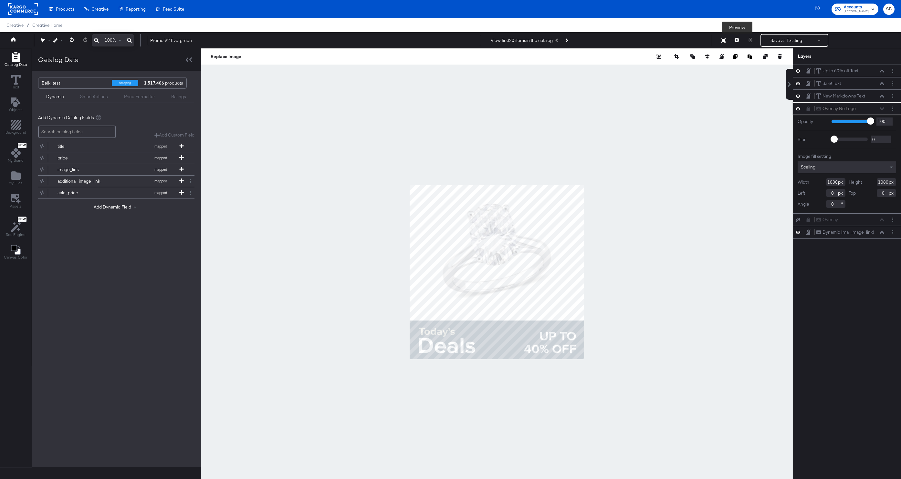
click at [736, 43] on button at bounding box center [737, 40] width 14 height 13
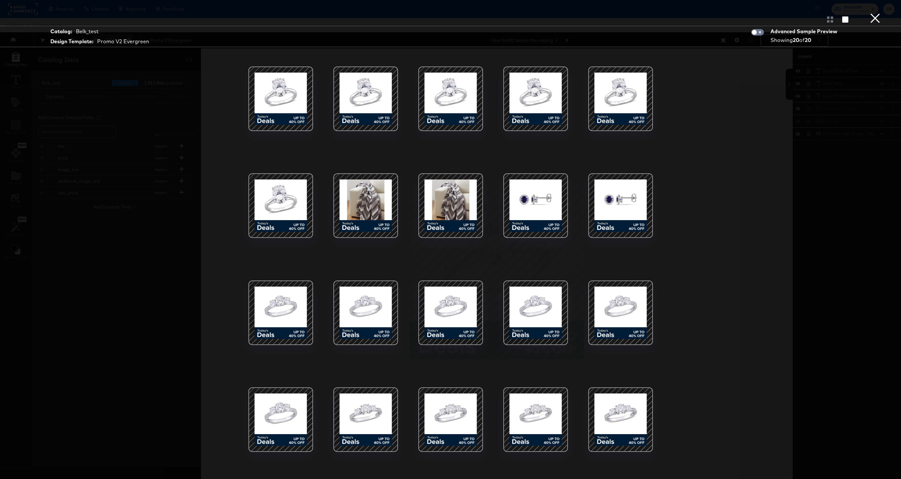
click at [267, 421] on div at bounding box center [280, 419] width 55 height 55
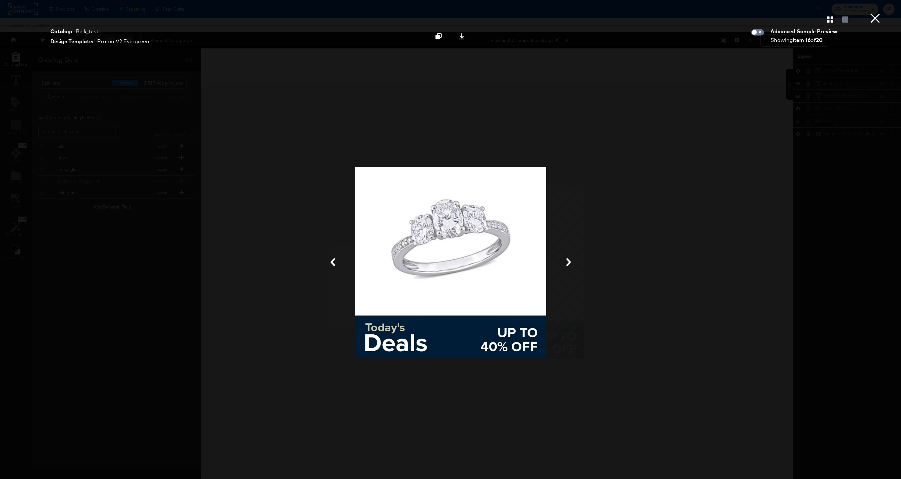
click at [629, 89] on div at bounding box center [450, 262] width 485 height 415
click at [878, 13] on button "×" at bounding box center [875, 6] width 13 height 13
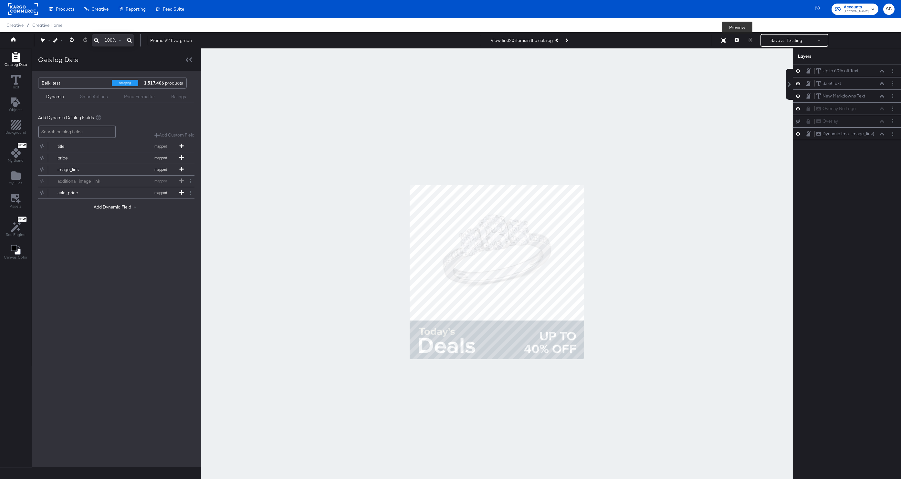
click at [735, 41] on icon at bounding box center [737, 40] width 5 height 5
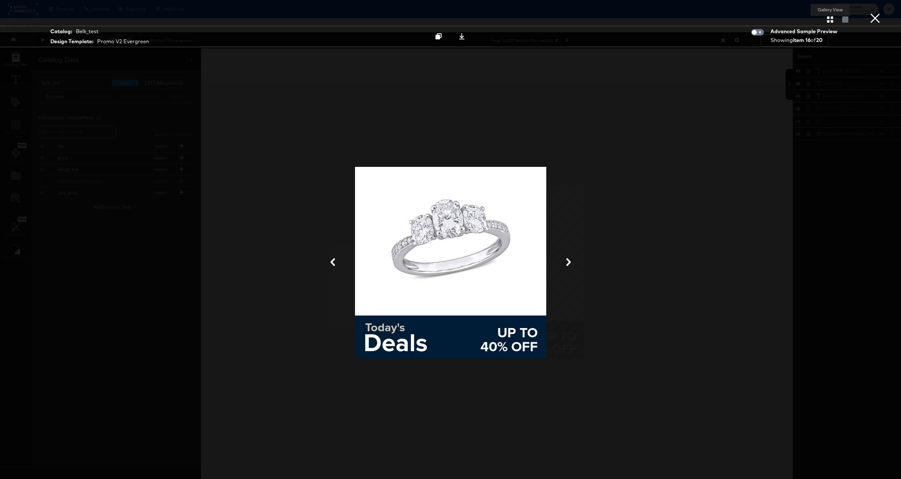
click at [827, 21] on icon "button" at bounding box center [830, 19] width 6 height 6
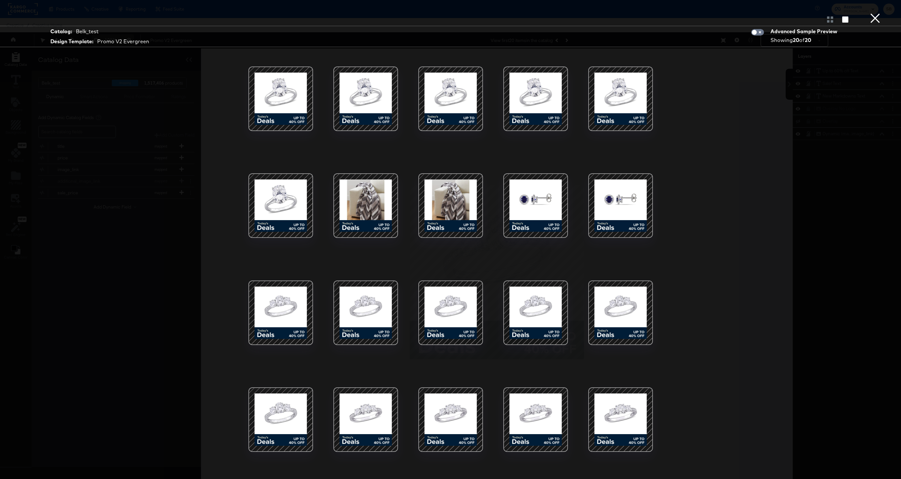
click at [289, 96] on div at bounding box center [280, 98] width 55 height 55
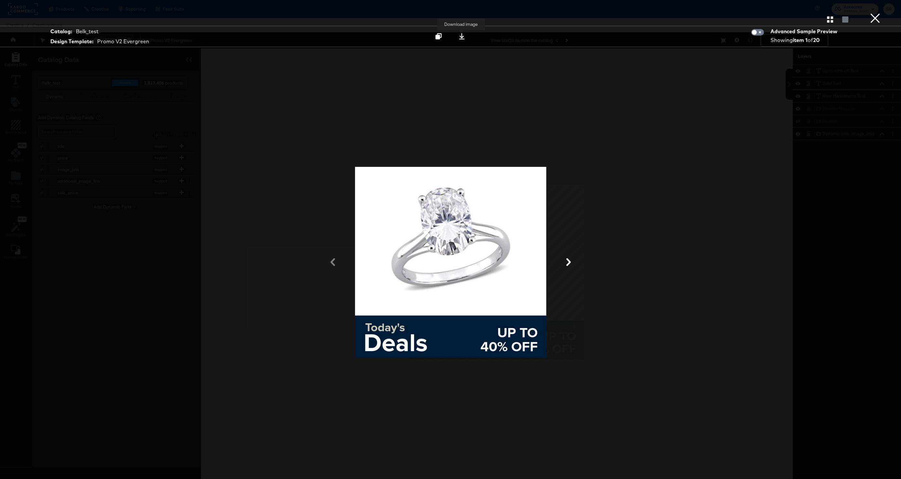
click at [459, 37] on icon at bounding box center [462, 36] width 6 height 6
click at [741, 133] on div "Gallery View Catalog: Belk_test Design Template: Promo V2 Evergreen Download im…" at bounding box center [450, 239] width 901 height 453
click at [875, 13] on button "×" at bounding box center [875, 6] width 13 height 13
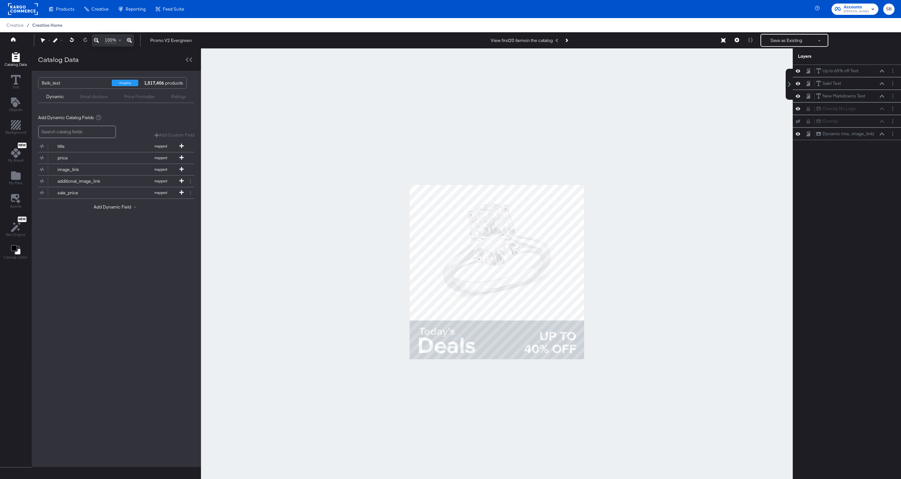
click at [46, 26] on span "Creative Home" at bounding box center [47, 25] width 30 height 5
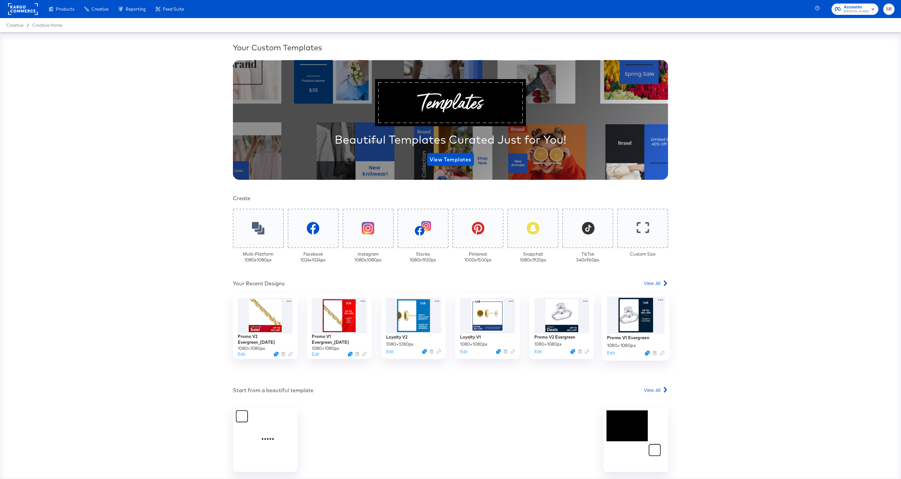
scroll to position [1, 0]
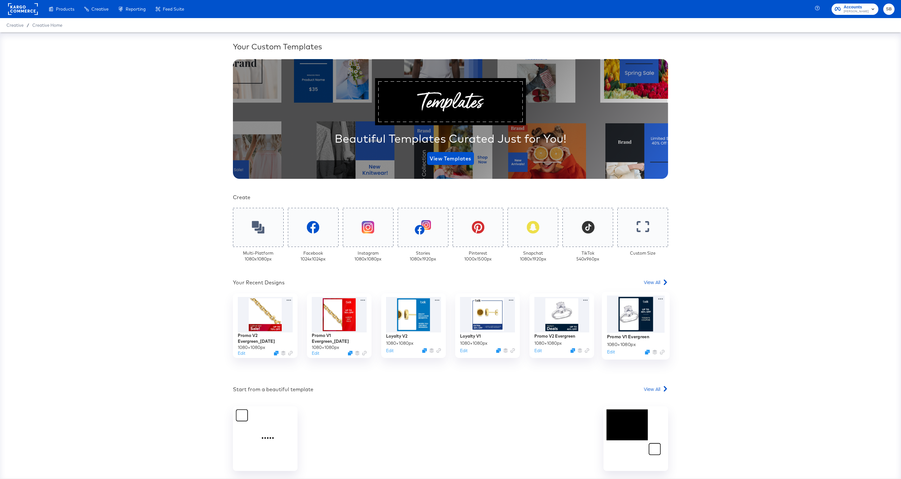
click at [640, 322] on div at bounding box center [636, 314] width 58 height 37
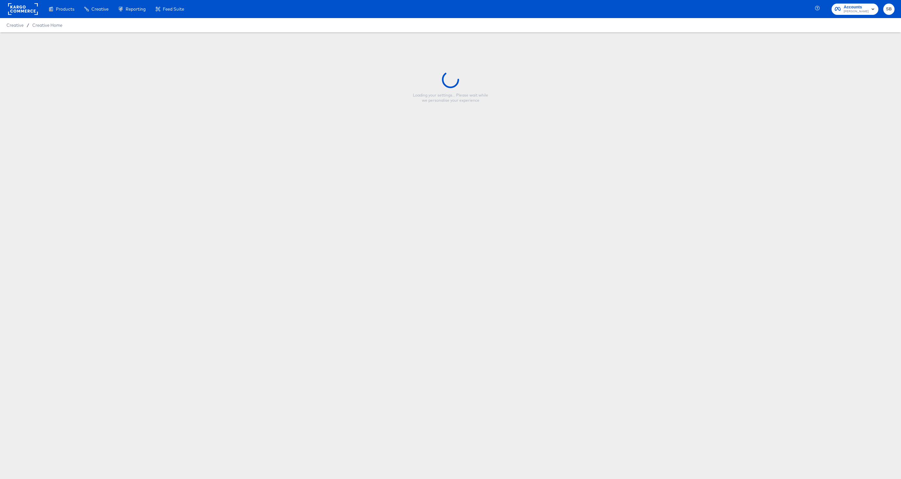
type input "Promo V1 Evergreen"
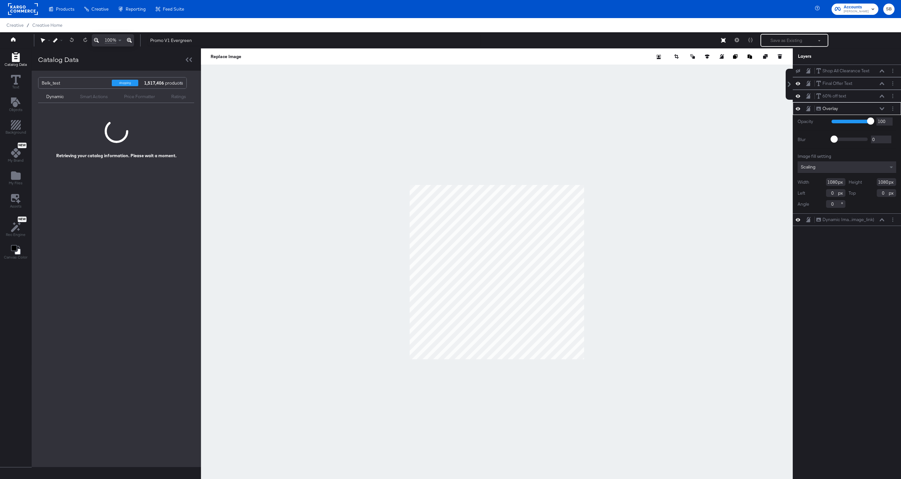
scroll to position [0, 0]
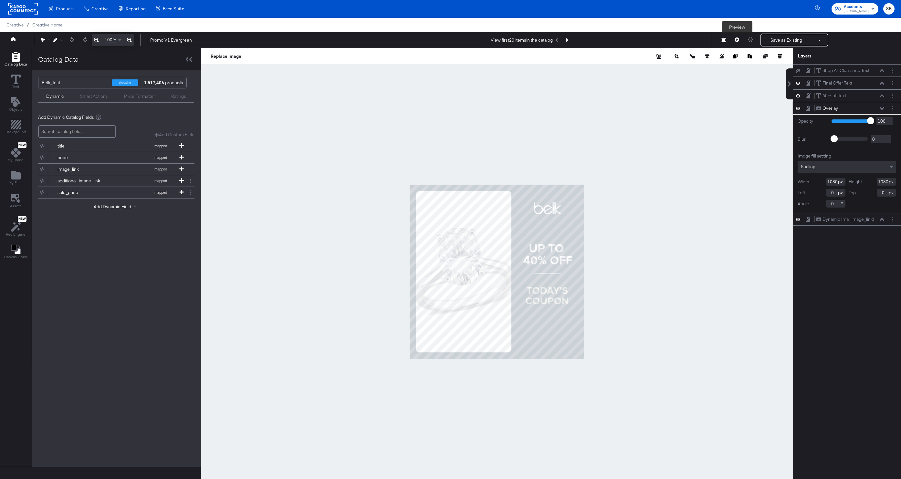
click at [735, 40] on icon at bounding box center [737, 39] width 5 height 5
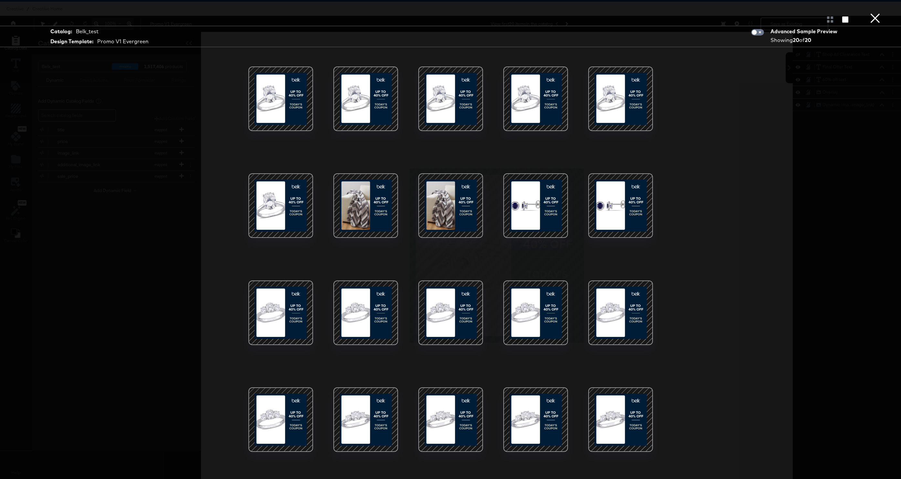
scroll to position [0, 0]
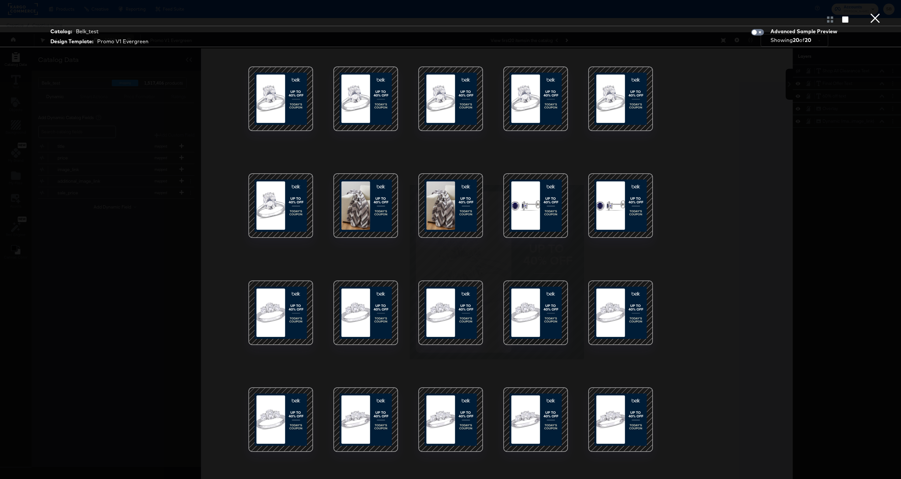
click at [282, 309] on div at bounding box center [280, 313] width 55 height 55
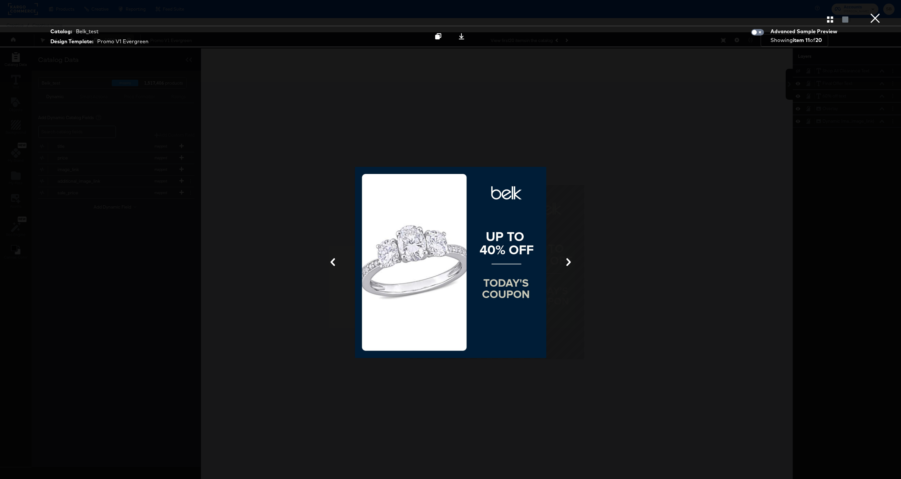
click at [662, 124] on div at bounding box center [450, 262] width 485 height 415
click at [873, 13] on button "×" at bounding box center [875, 6] width 13 height 13
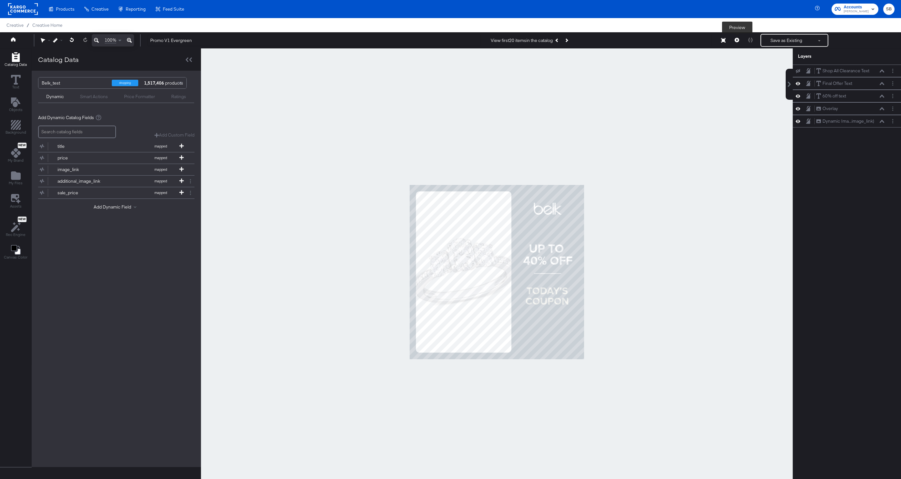
click at [740, 41] on button at bounding box center [737, 40] width 14 height 13
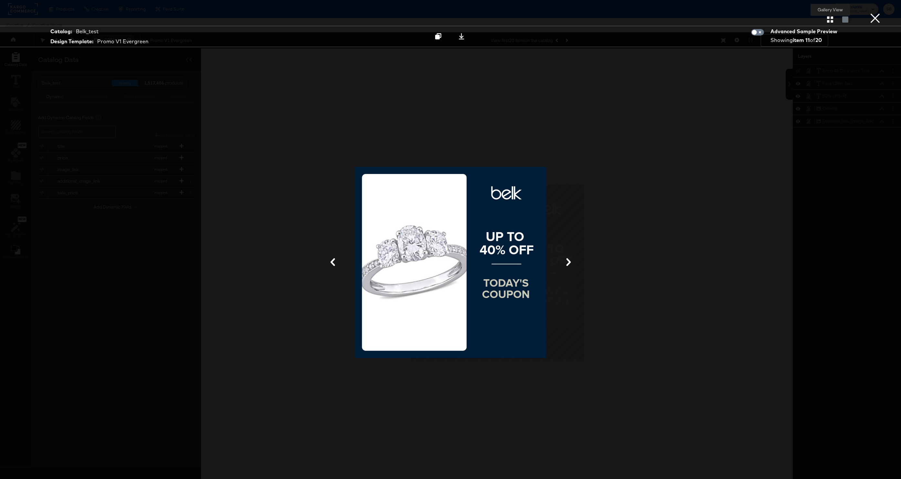
click at [831, 21] on icon "button" at bounding box center [830, 19] width 6 height 6
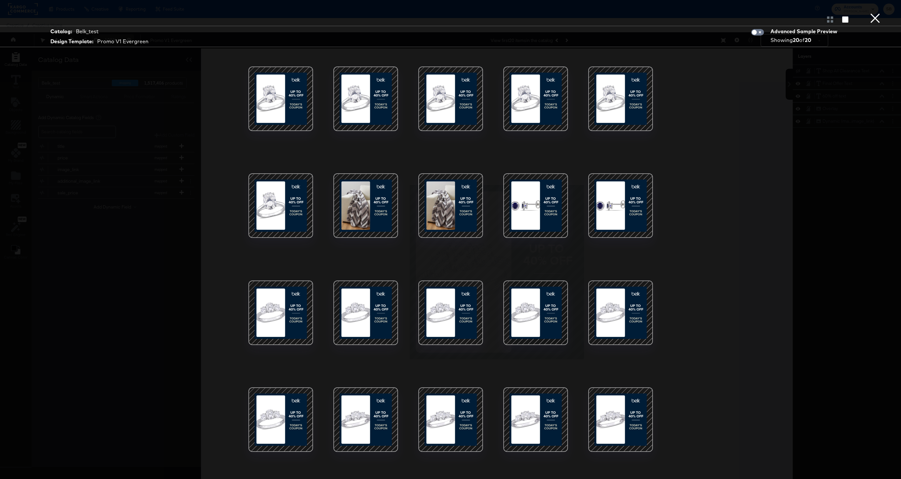
click at [412, 207] on div at bounding box center [450, 259] width 485 height 415
click at [459, 209] on div at bounding box center [450, 205] width 55 height 55
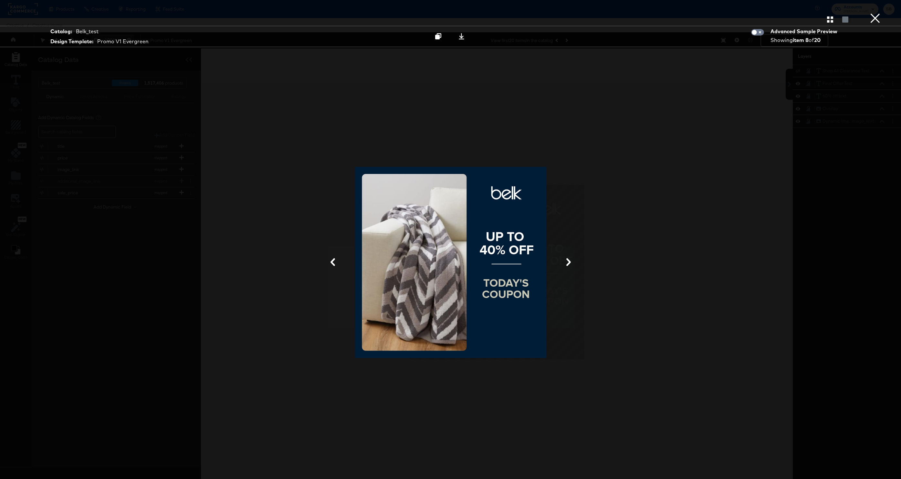
click at [870, 13] on button "×" at bounding box center [875, 6] width 13 height 13
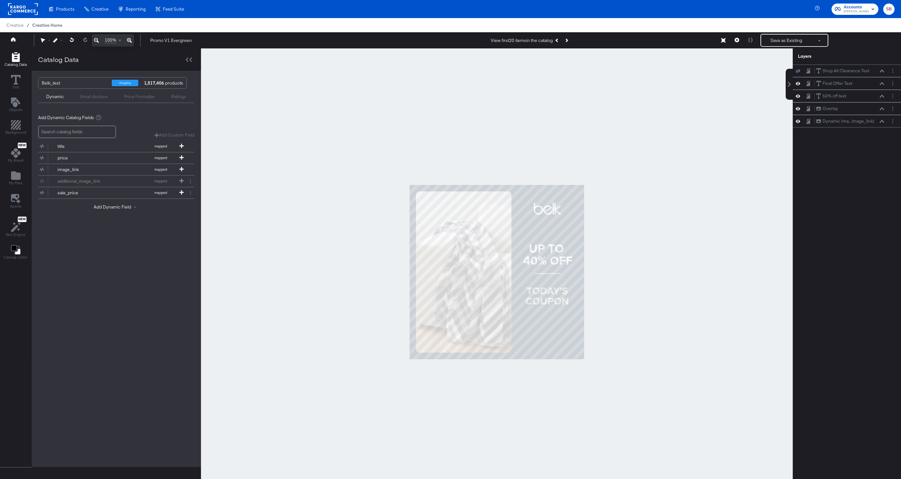
click at [48, 25] on span "Creative Home" at bounding box center [47, 25] width 30 height 5
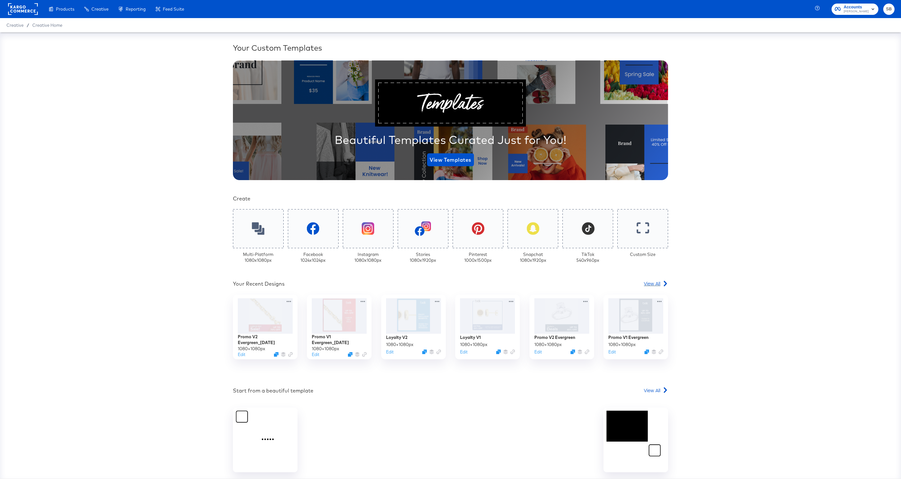
click at [662, 286] on div at bounding box center [664, 283] width 5 height 6
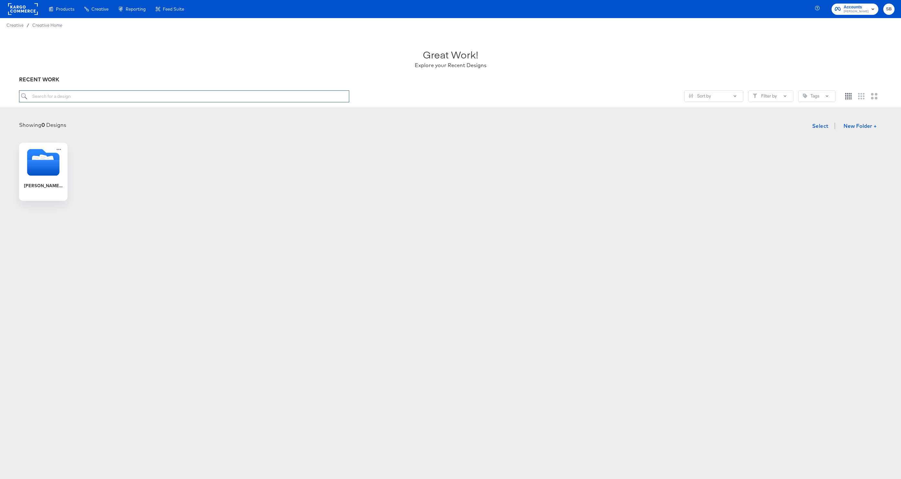
click at [80, 97] on input "search" at bounding box center [184, 96] width 330 height 12
type input "promo"
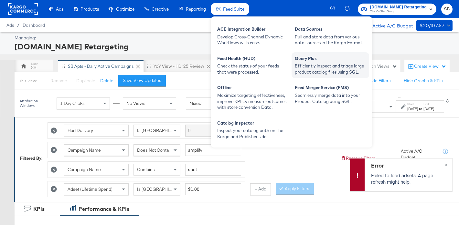
click at [307, 61] on div "Query Plus" at bounding box center [330, 60] width 71 height 8
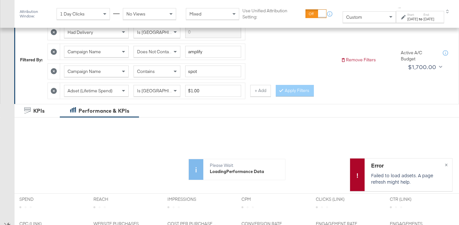
scroll to position [290, 0]
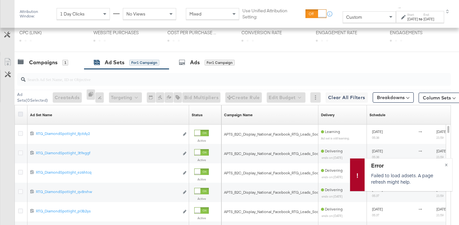
click at [21, 115] on icon at bounding box center [20, 114] width 5 height 5
click at [0, 0] on input "checkbox" at bounding box center [0, 0] width 0 height 0
